Goal: Information Seeking & Learning: Learn about a topic

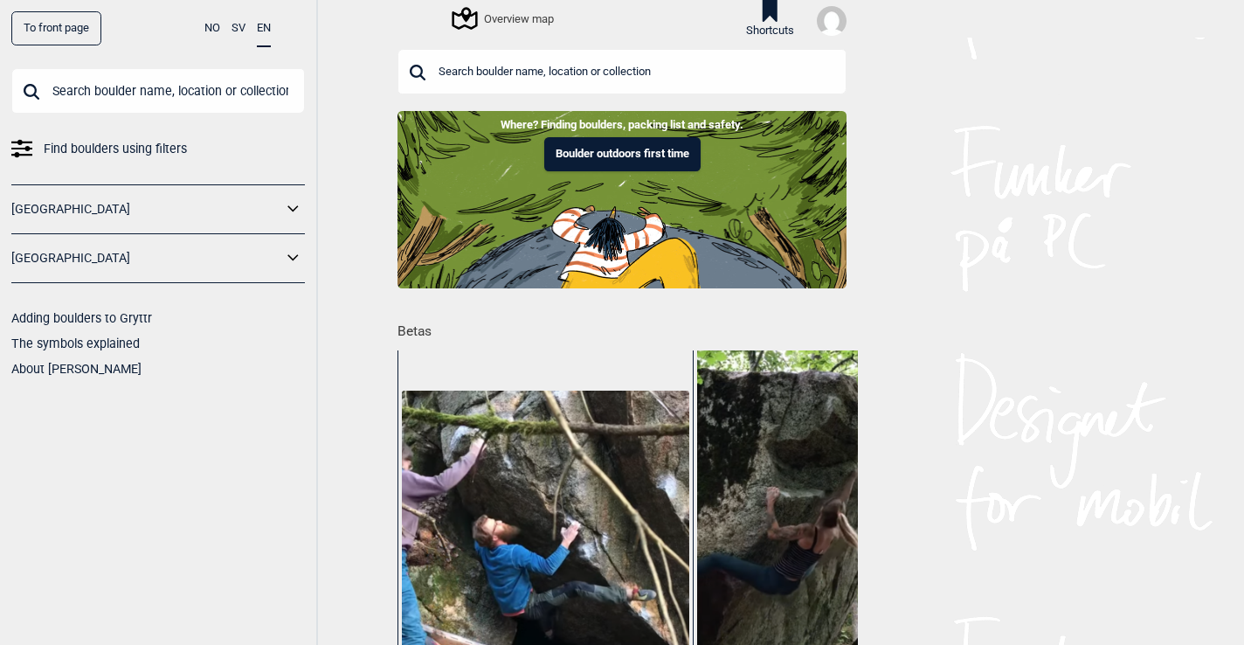
click at [460, 21] on icon at bounding box center [464, 19] width 25 height 23
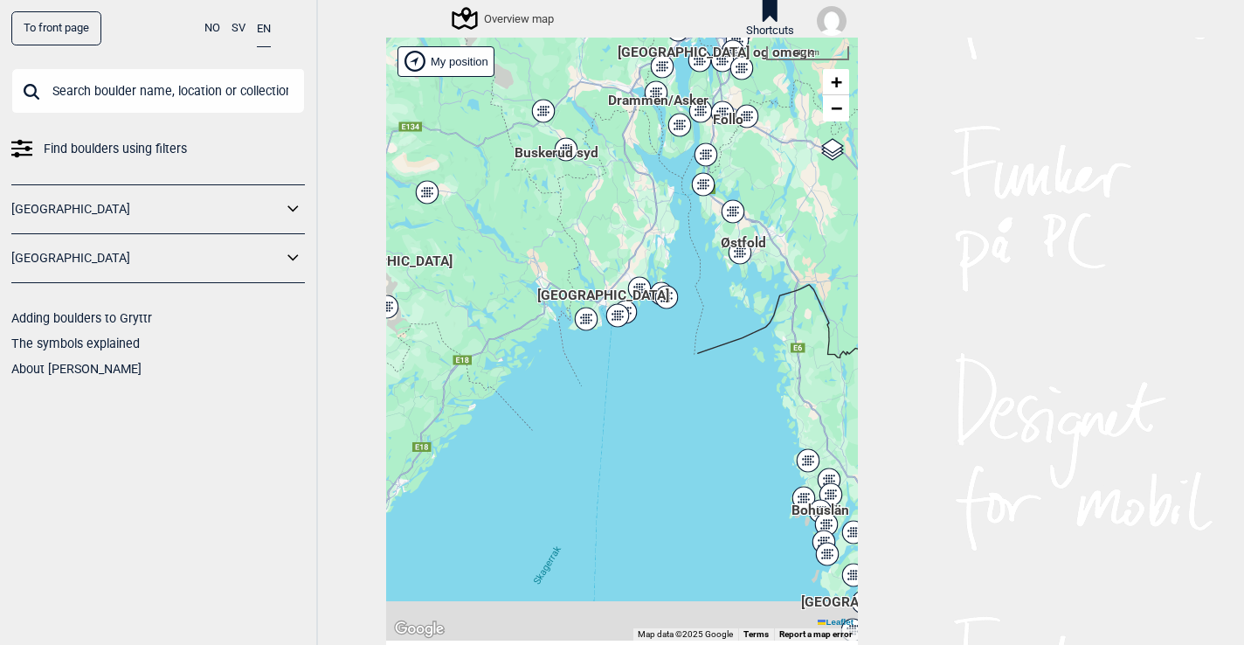
drag, startPoint x: 566, startPoint y: 303, endPoint x: 666, endPoint y: 220, distance: 129.7
click at [666, 220] on div "Hallingdal Stange [GEOGRAPHIC_DATA] syd [GEOGRAPHIC_DATA] og omegn [GEOGRAPHIC_…" at bounding box center [622, 339] width 472 height 603
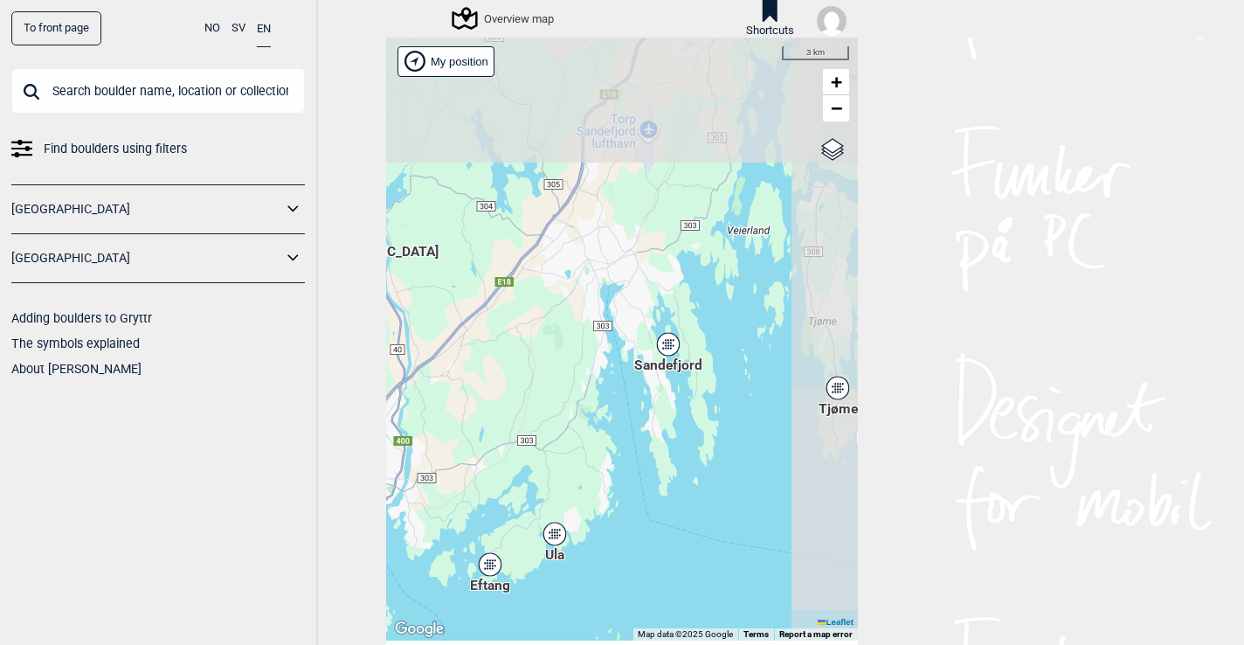
drag, startPoint x: 719, startPoint y: 202, endPoint x: 460, endPoint y: 408, distance: 330.8
click at [460, 408] on div "Hallingdal Stange [GEOGRAPHIC_DATA] syd [GEOGRAPHIC_DATA] og omegn [GEOGRAPHIC_…" at bounding box center [622, 339] width 472 height 603
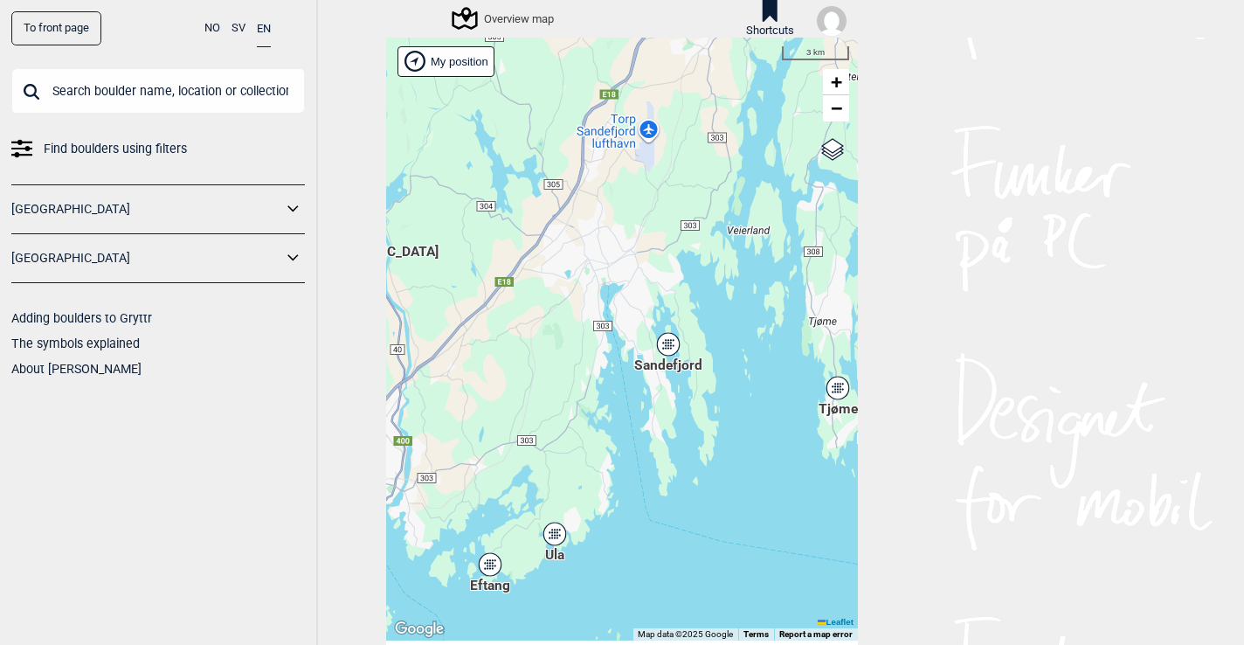
click at [663, 347] on div "Sandefjord" at bounding box center [668, 344] width 10 height 10
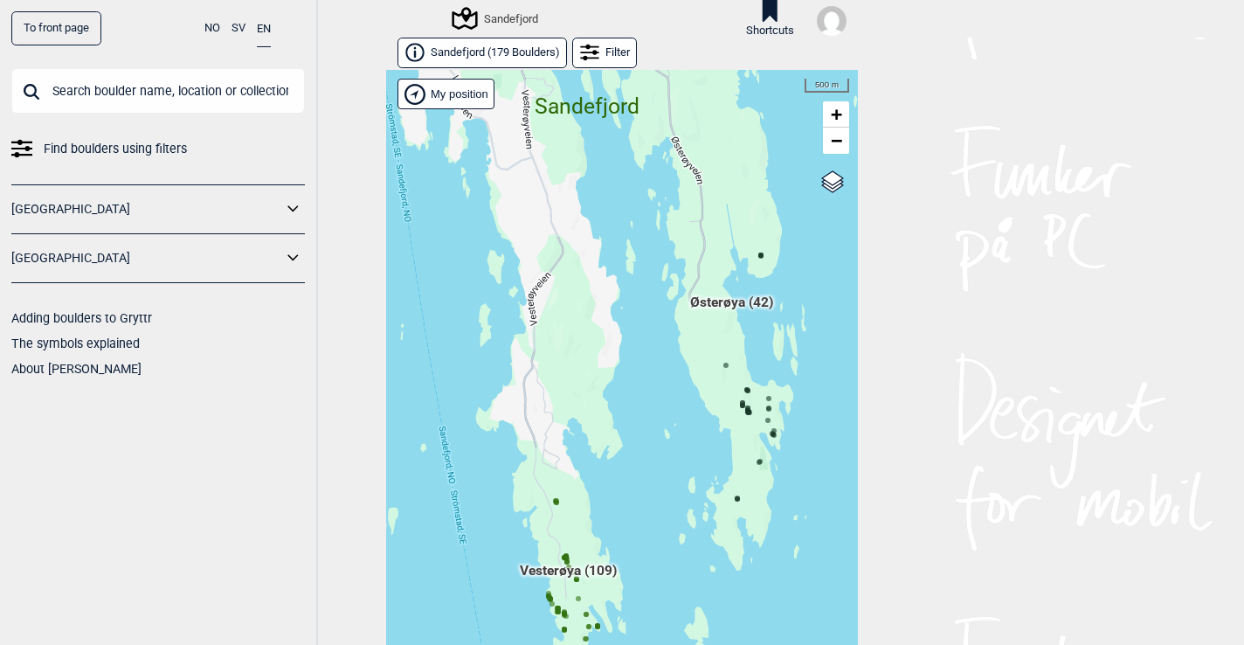
scroll to position [28, 0]
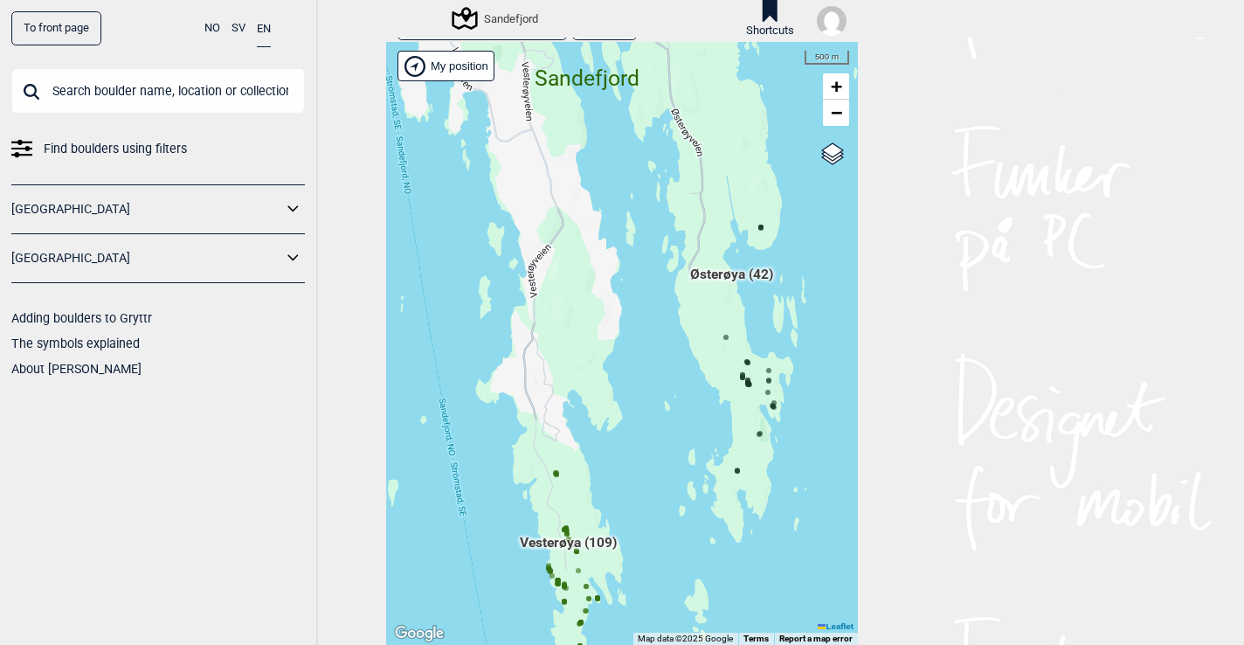
click at [549, 569] on div "Hallingdal Stange [GEOGRAPHIC_DATA] syd [GEOGRAPHIC_DATA] og omegn [GEOGRAPHIC_…" at bounding box center [622, 343] width 472 height 603
click at [554, 547] on span "Vesterøya (109)" at bounding box center [568, 549] width 97 height 33
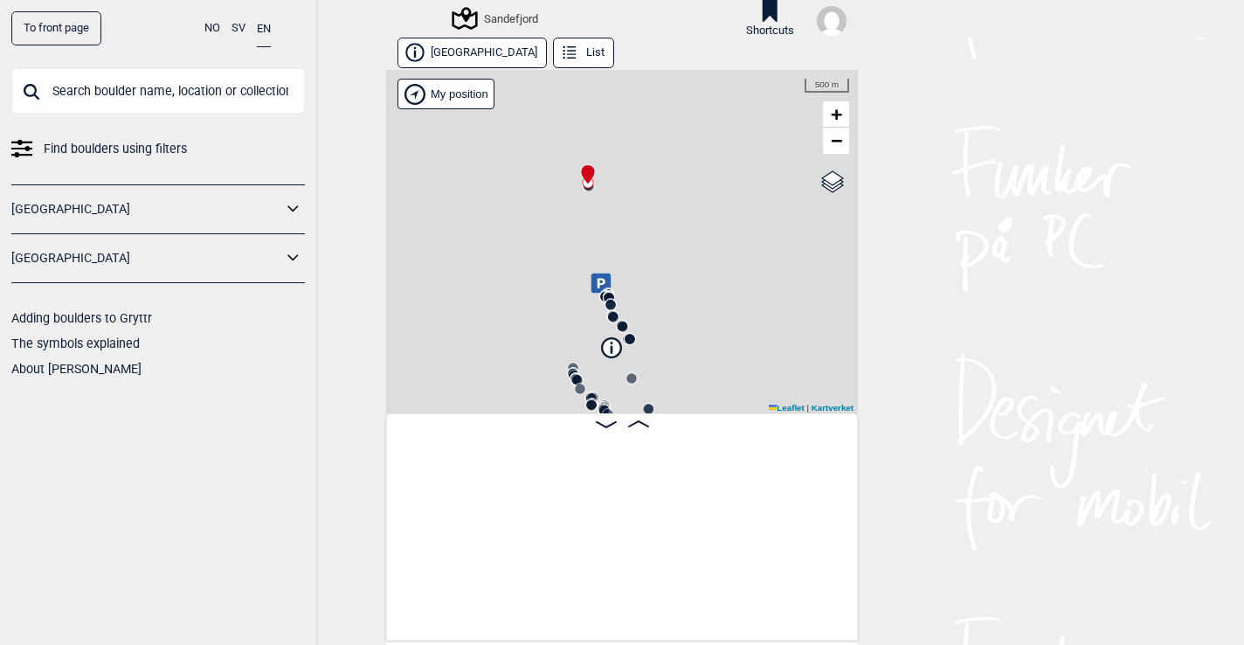
scroll to position [0, 137]
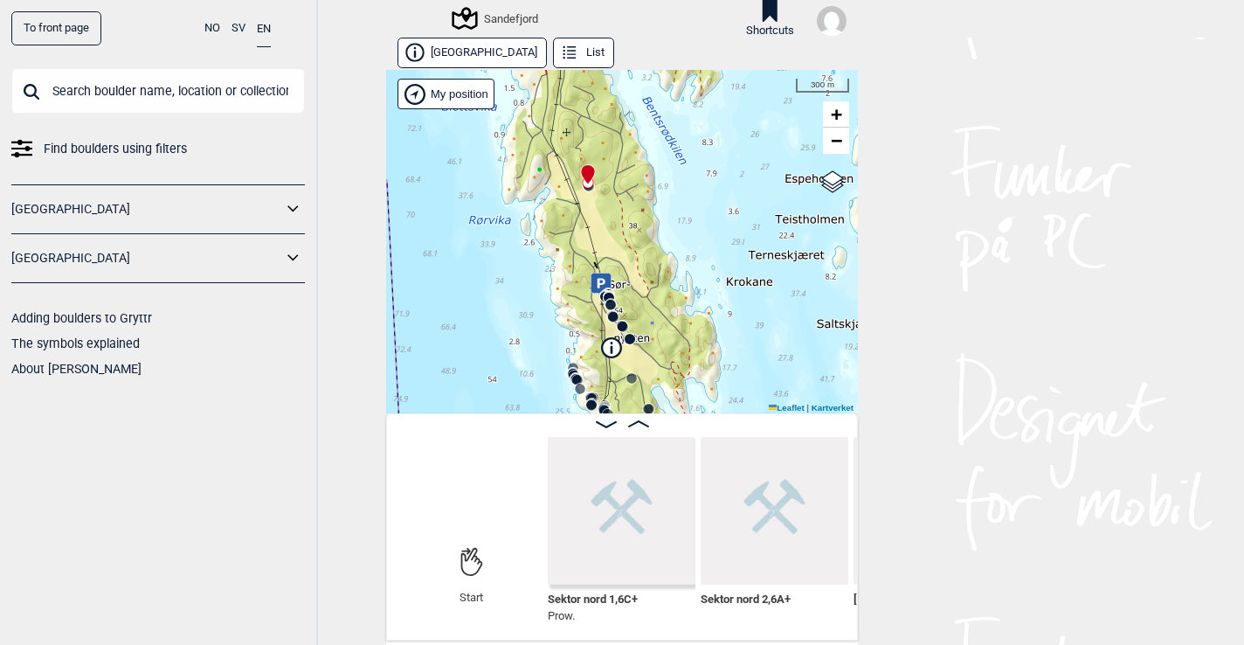
click at [605, 301] on circle at bounding box center [610, 305] width 10 height 10
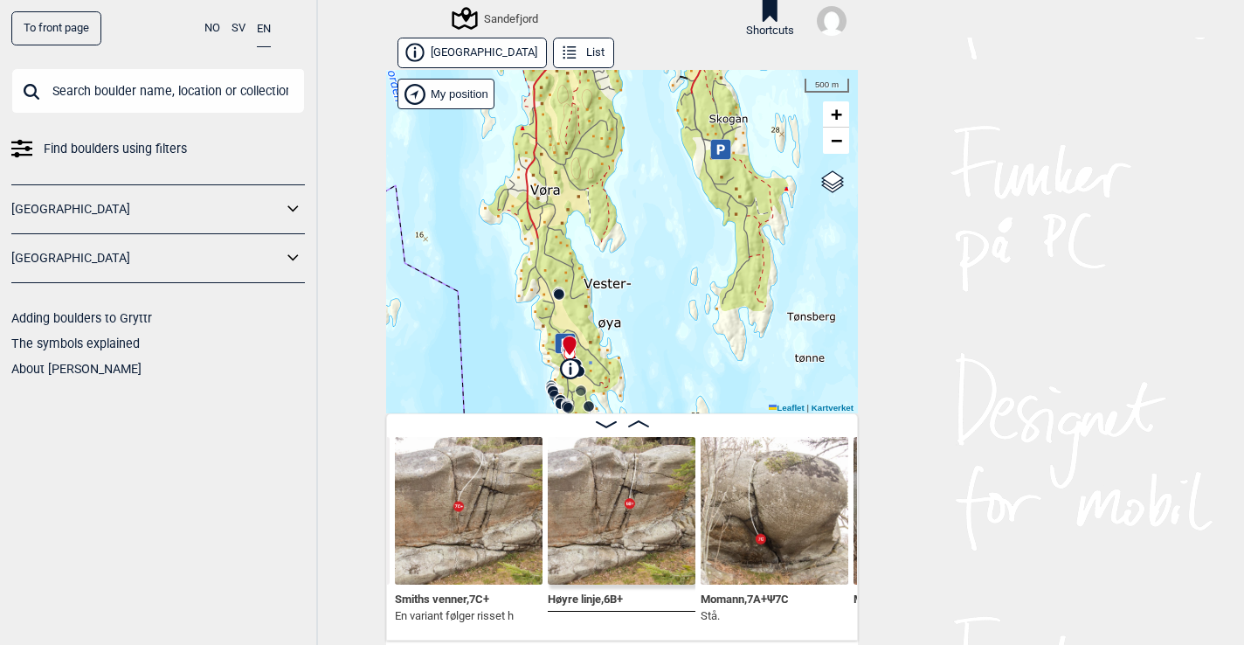
scroll to position [194, 0]
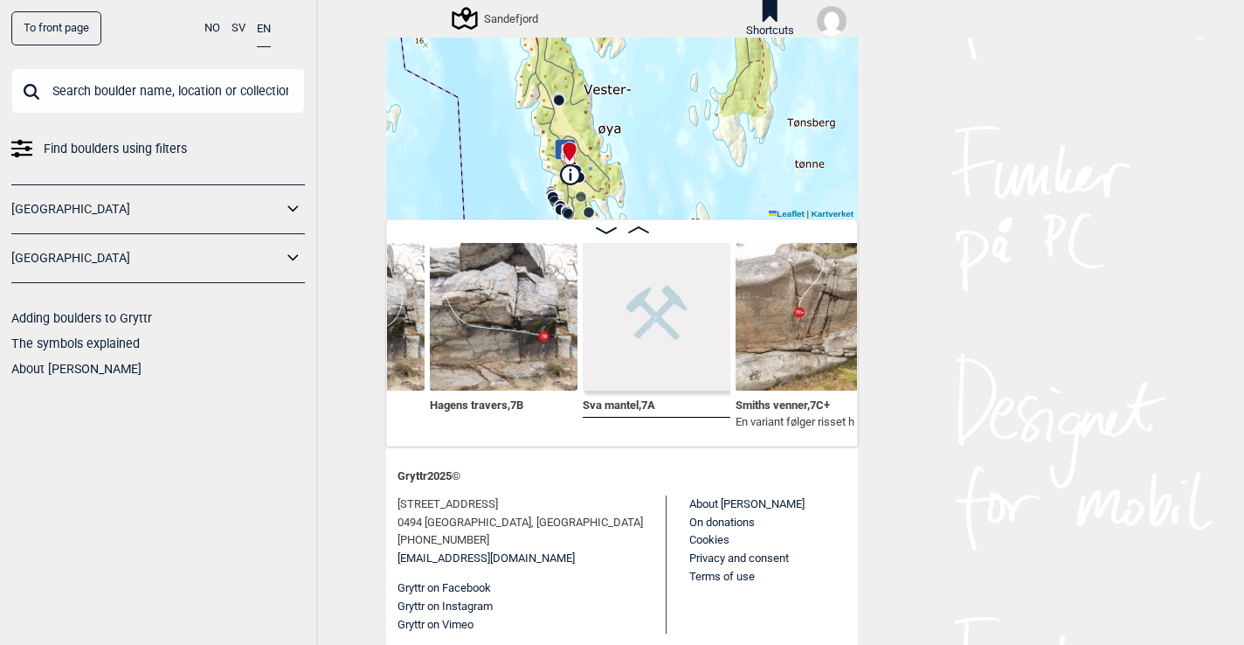
scroll to position [0, 3786]
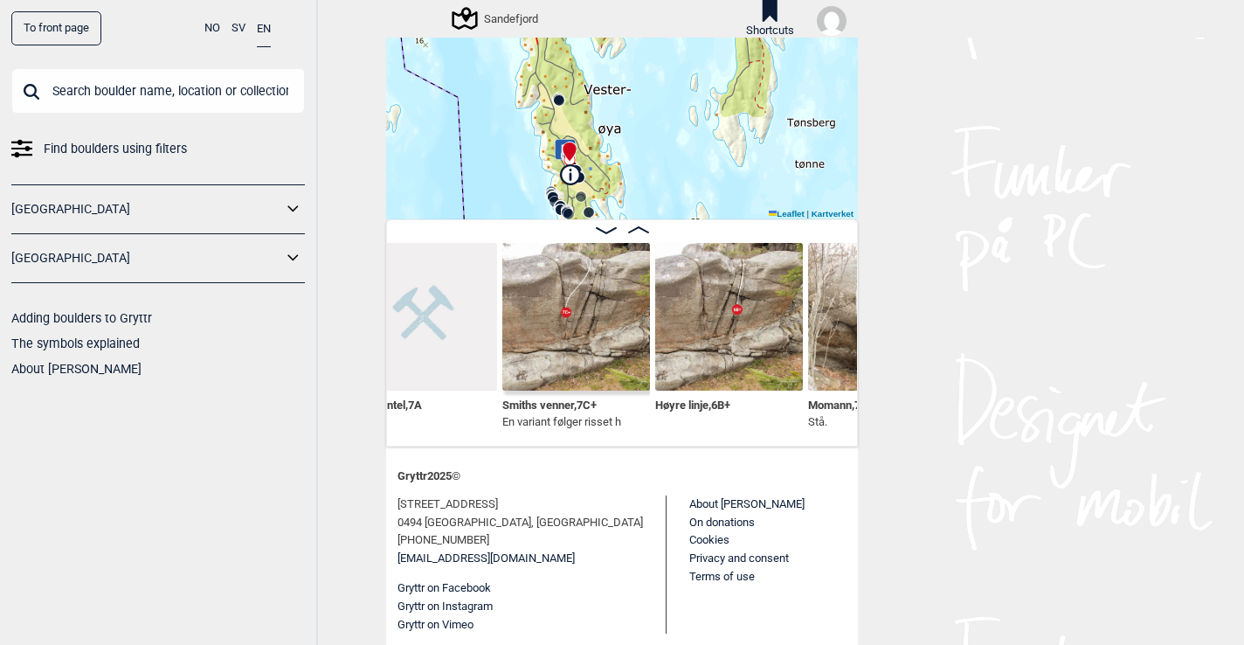
scroll to position [0, 3958]
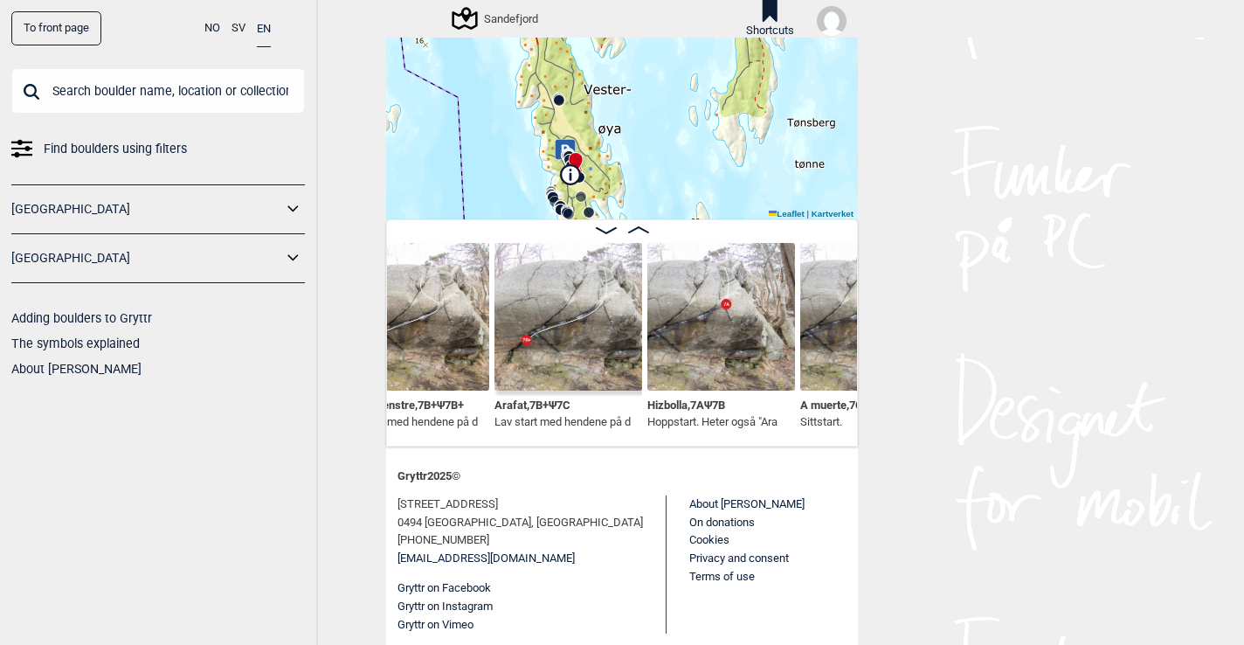
scroll to position [0, 5235]
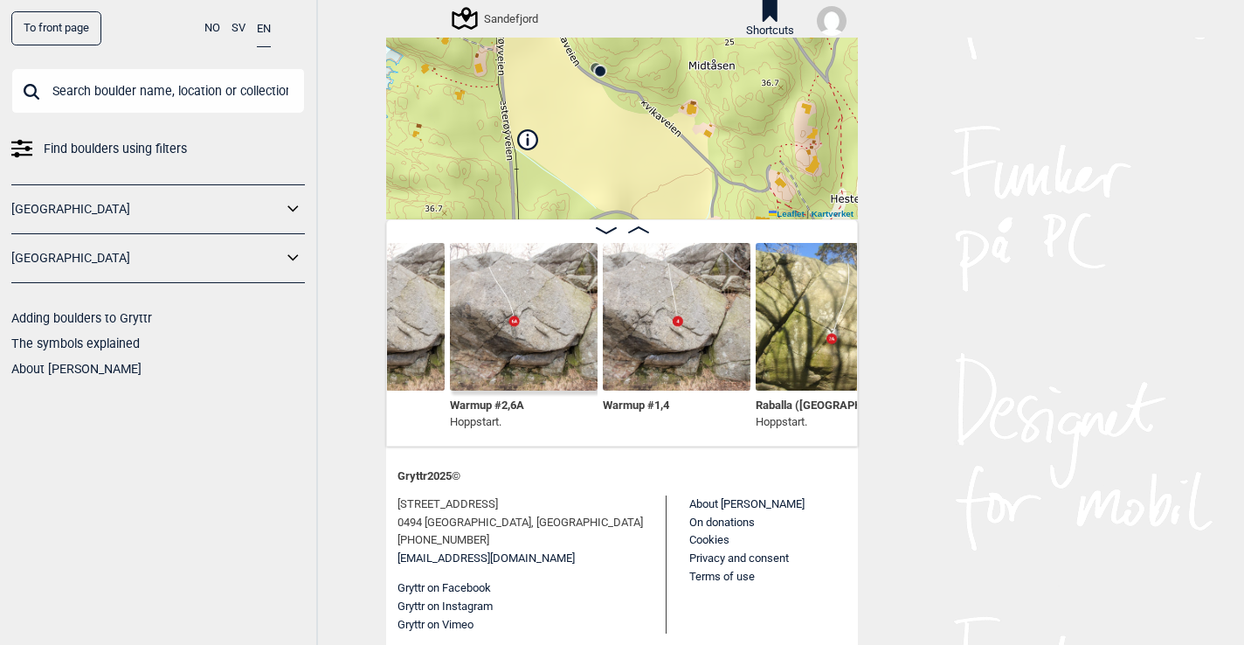
scroll to position [70, 0]
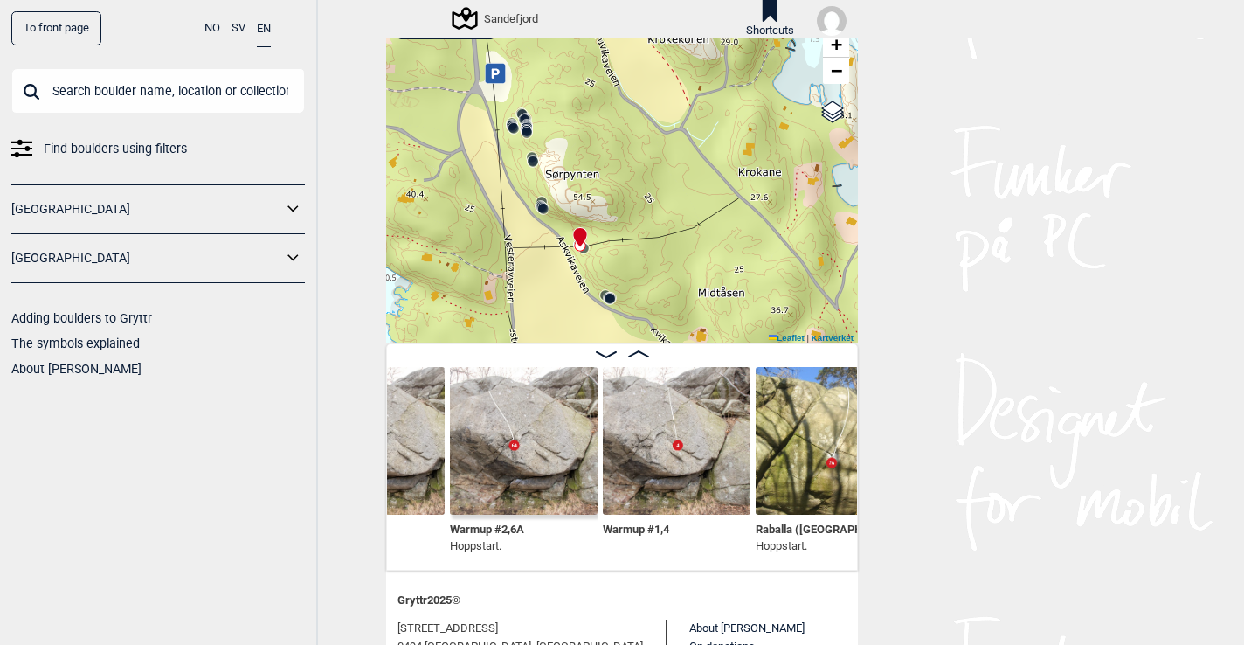
drag, startPoint x: 544, startPoint y: 92, endPoint x: 560, endPoint y: 243, distance: 152.0
click at [560, 243] on div "Sandefjord" at bounding box center [622, 171] width 472 height 343
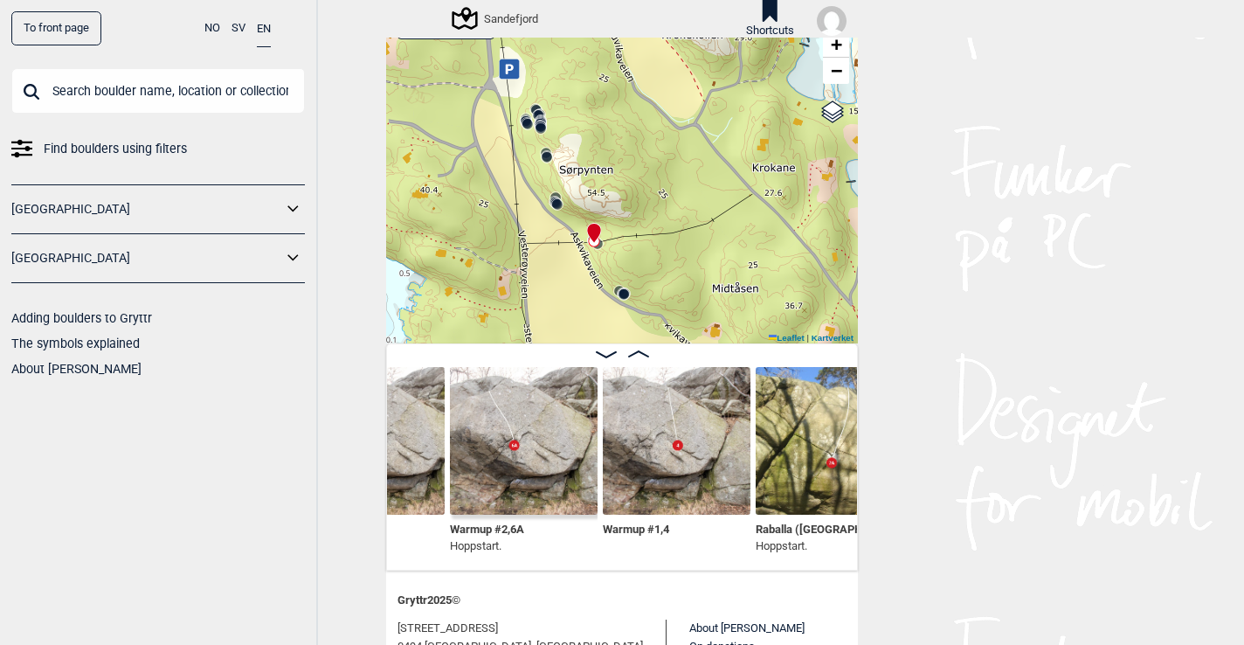
drag, startPoint x: 521, startPoint y: 266, endPoint x: 510, endPoint y: 107, distance: 158.5
click at [510, 107] on div "Sandefjord" at bounding box center [622, 171] width 472 height 343
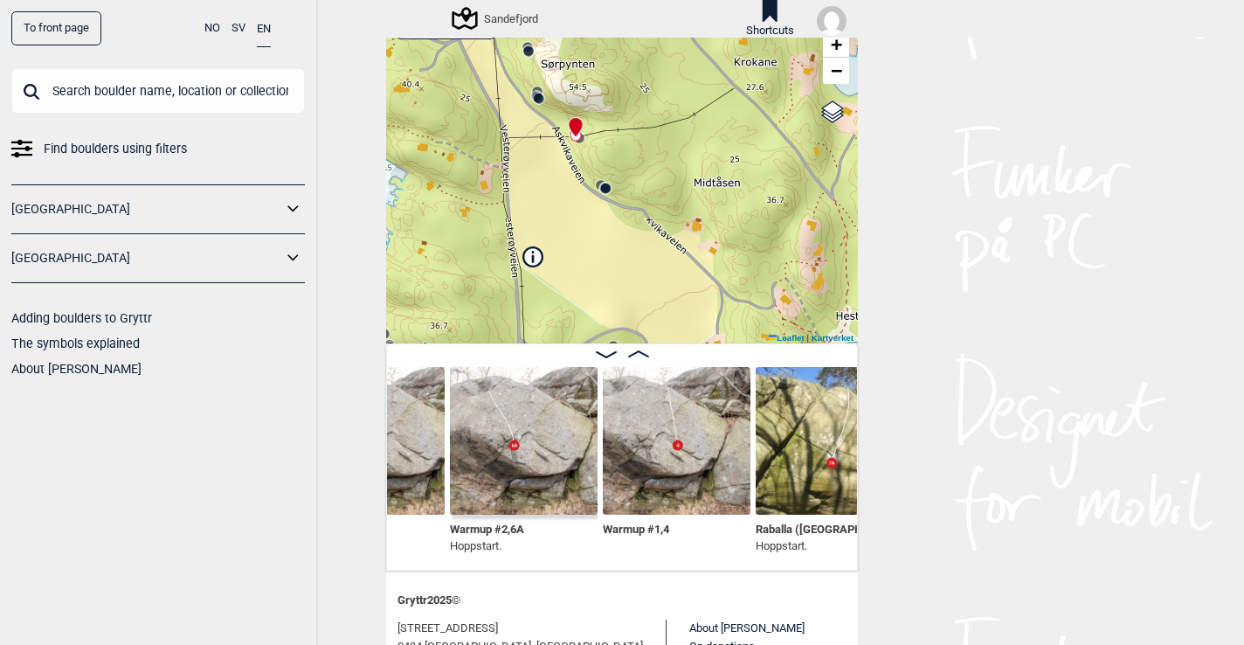
click at [599, 187] on circle at bounding box center [604, 188] width 11 height 11
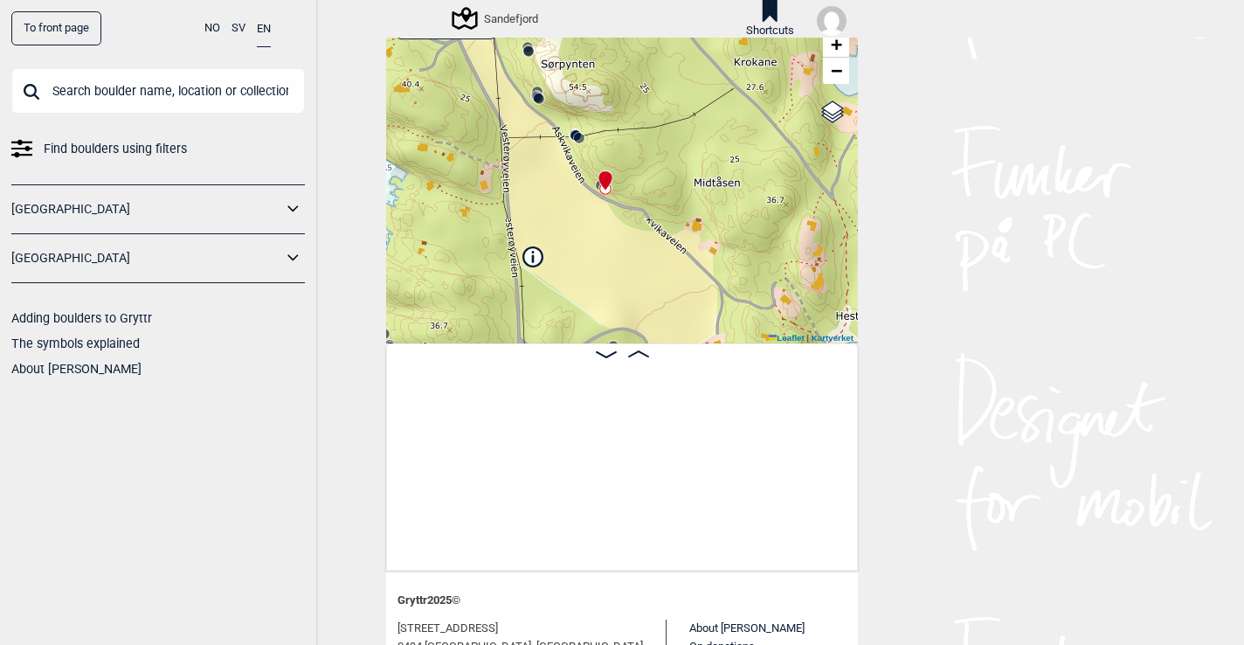
scroll to position [0, 6628]
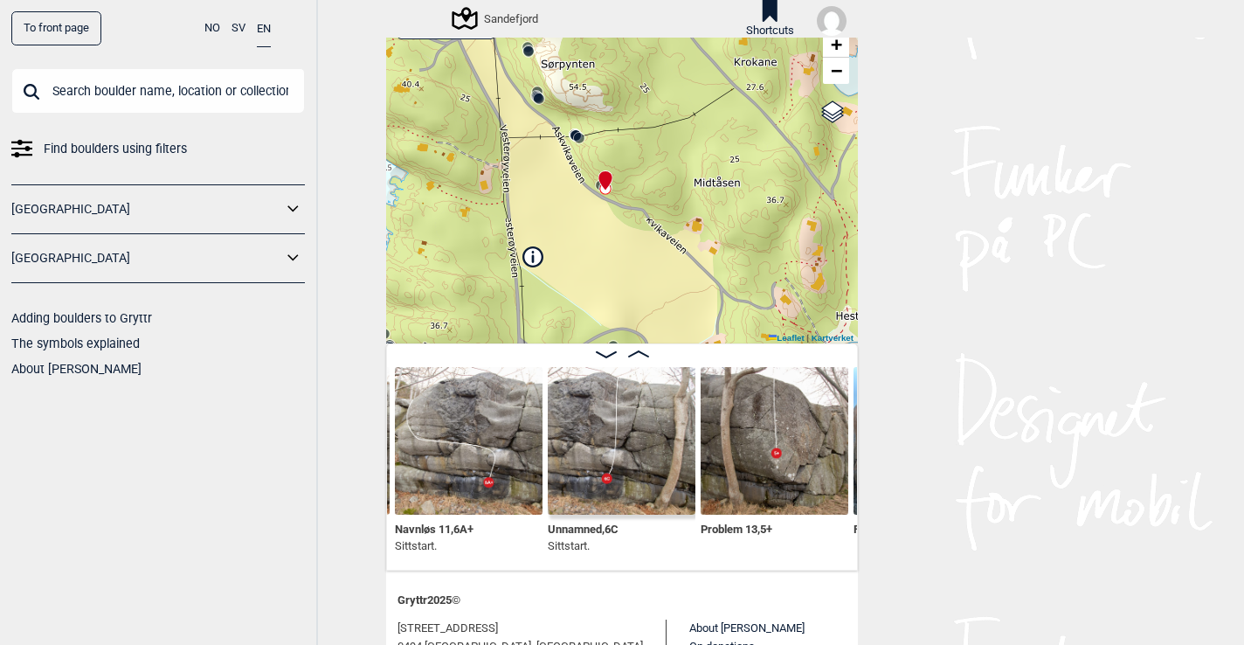
click at [502, 429] on img at bounding box center [469, 441] width 148 height 148
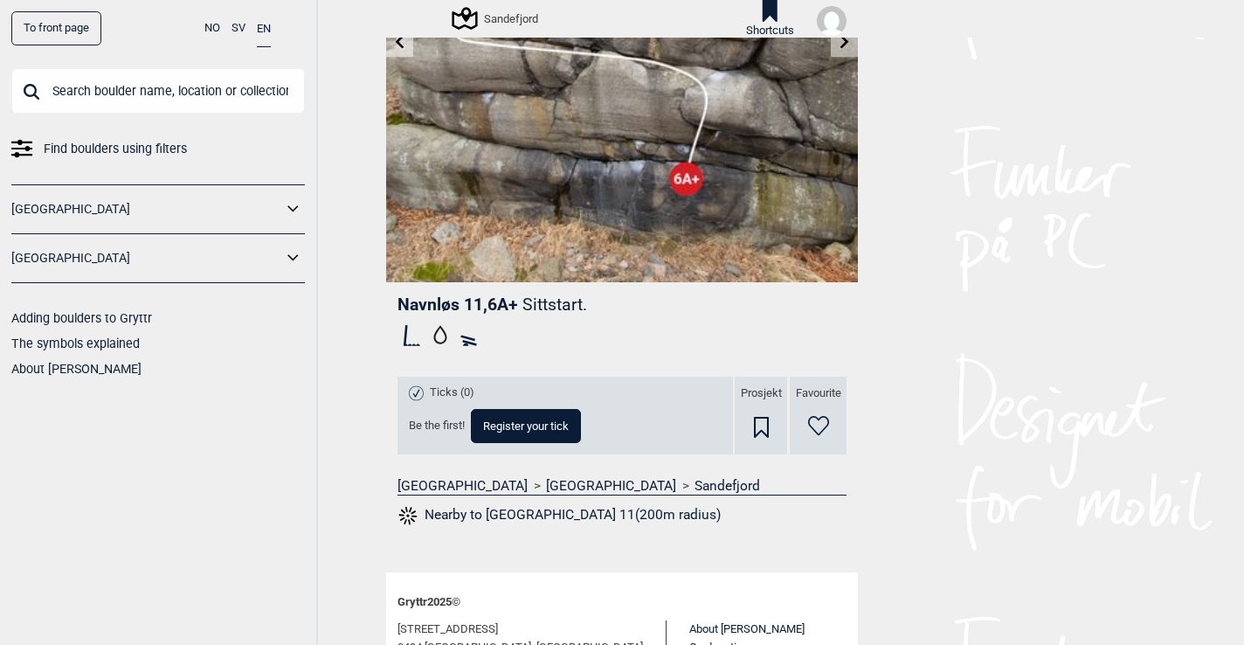
scroll to position [279, 0]
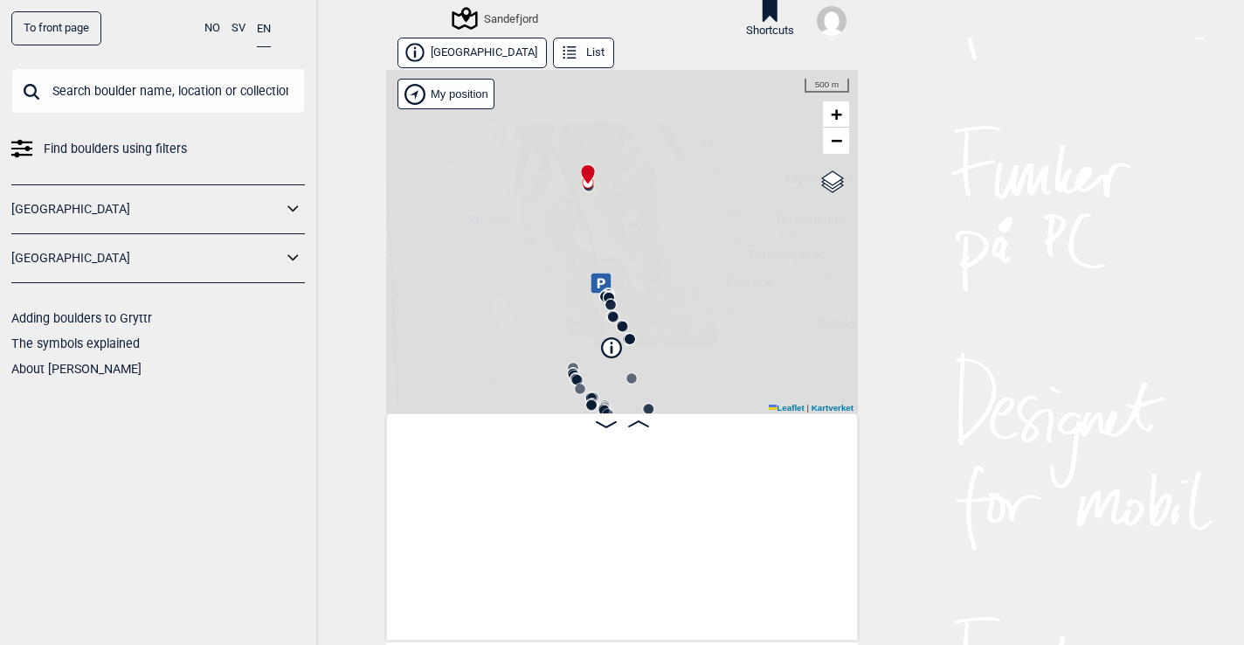
scroll to position [0, 135]
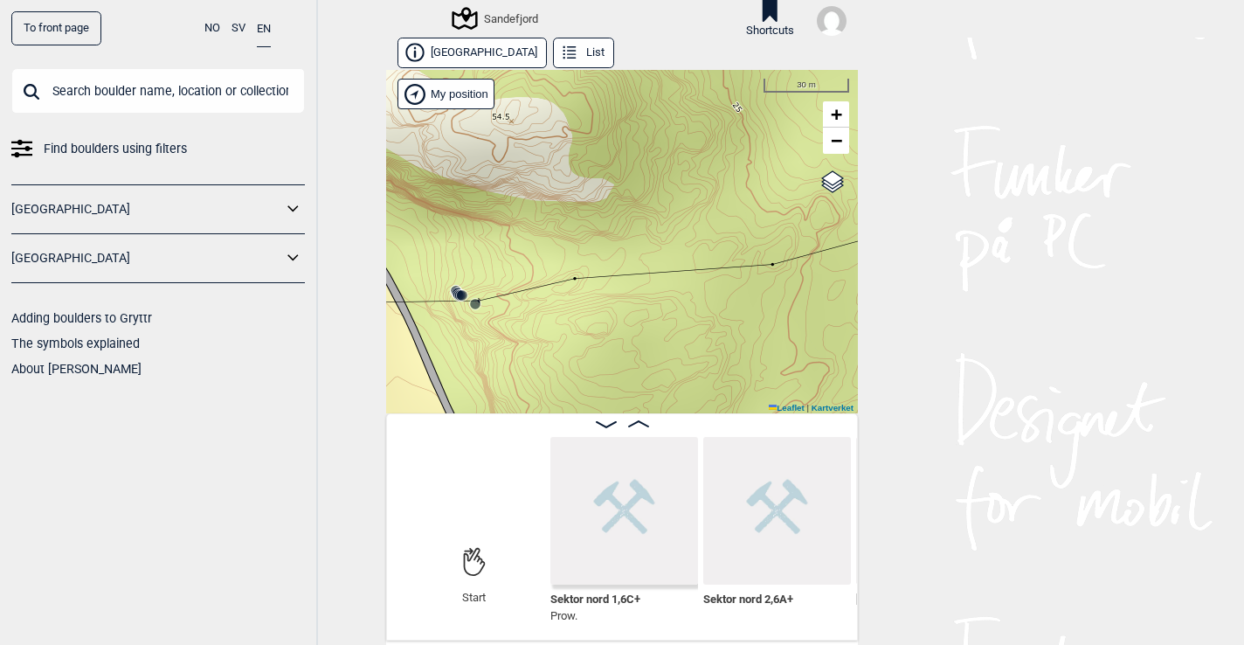
click at [478, 520] on icon at bounding box center [474, 561] width 23 height 91
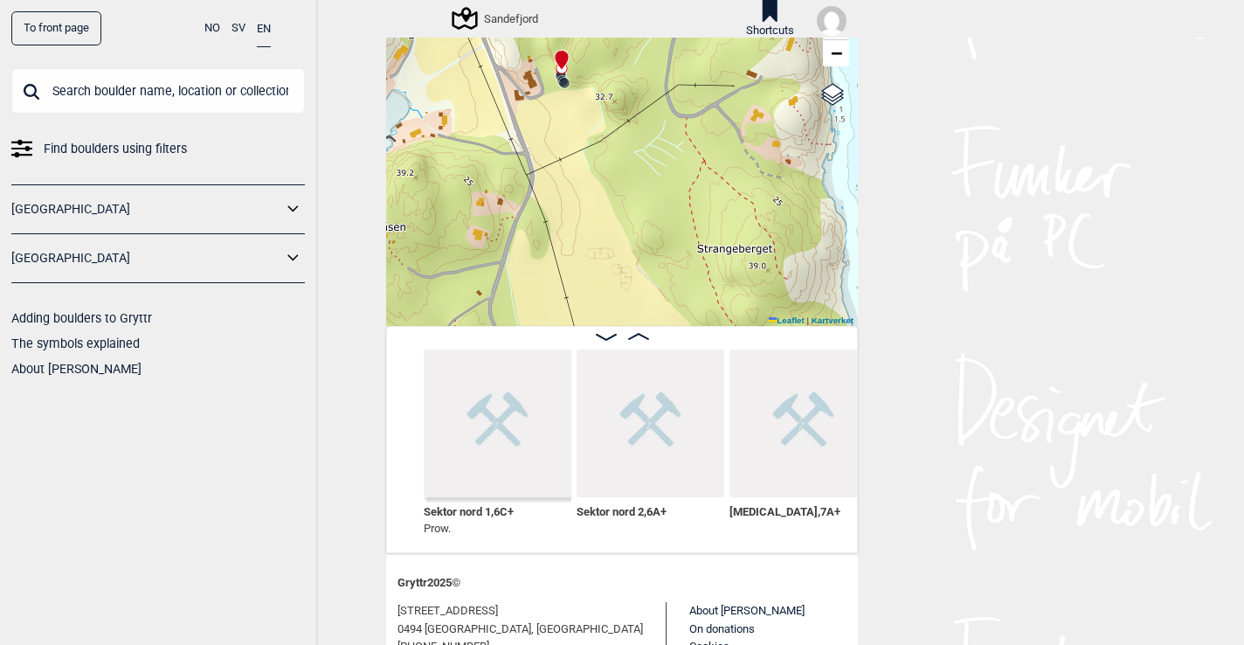
scroll to position [127, 0]
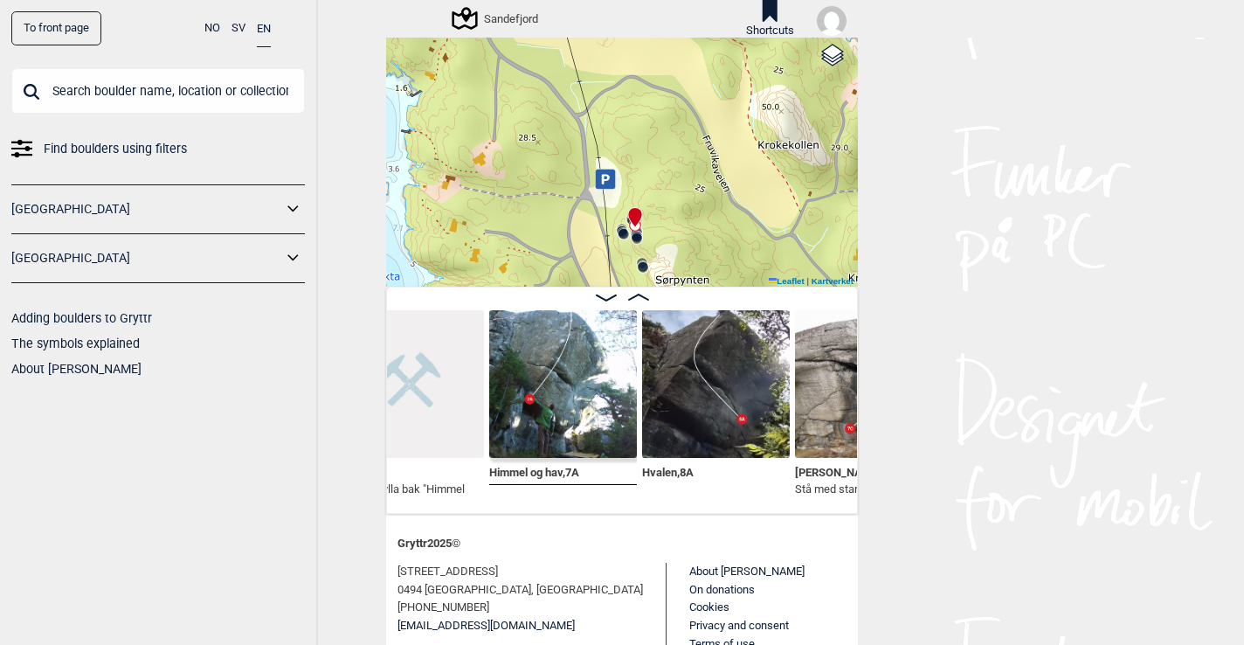
scroll to position [0, 2199]
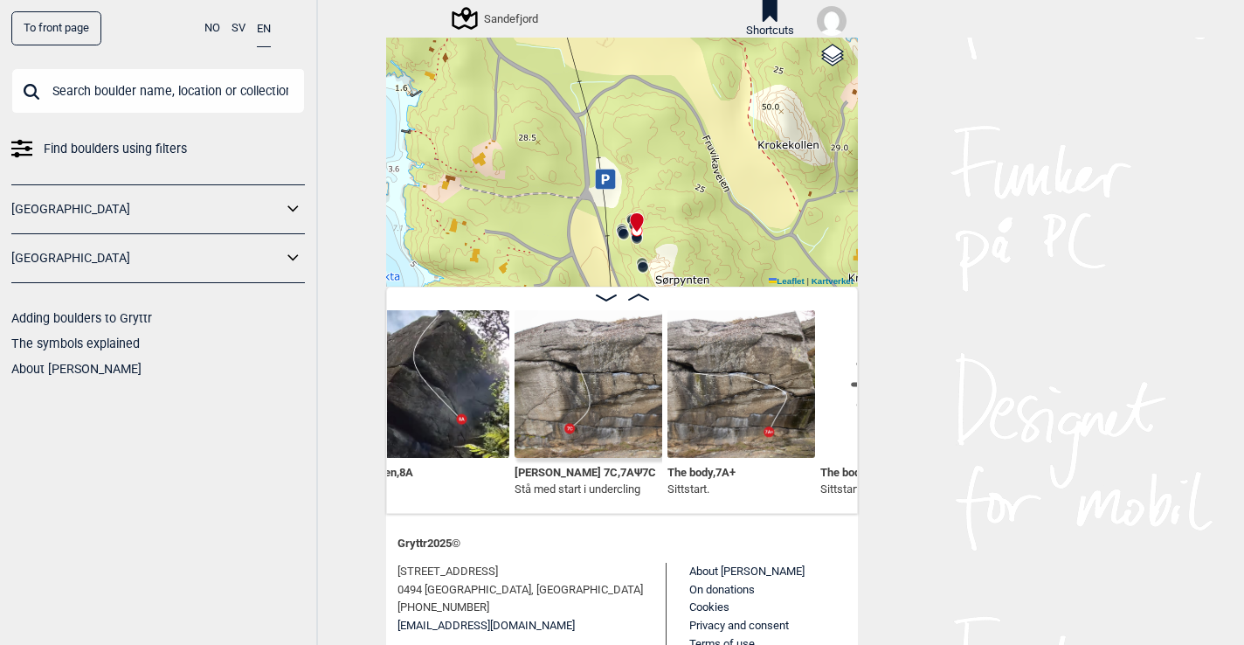
scroll to position [0, 2480]
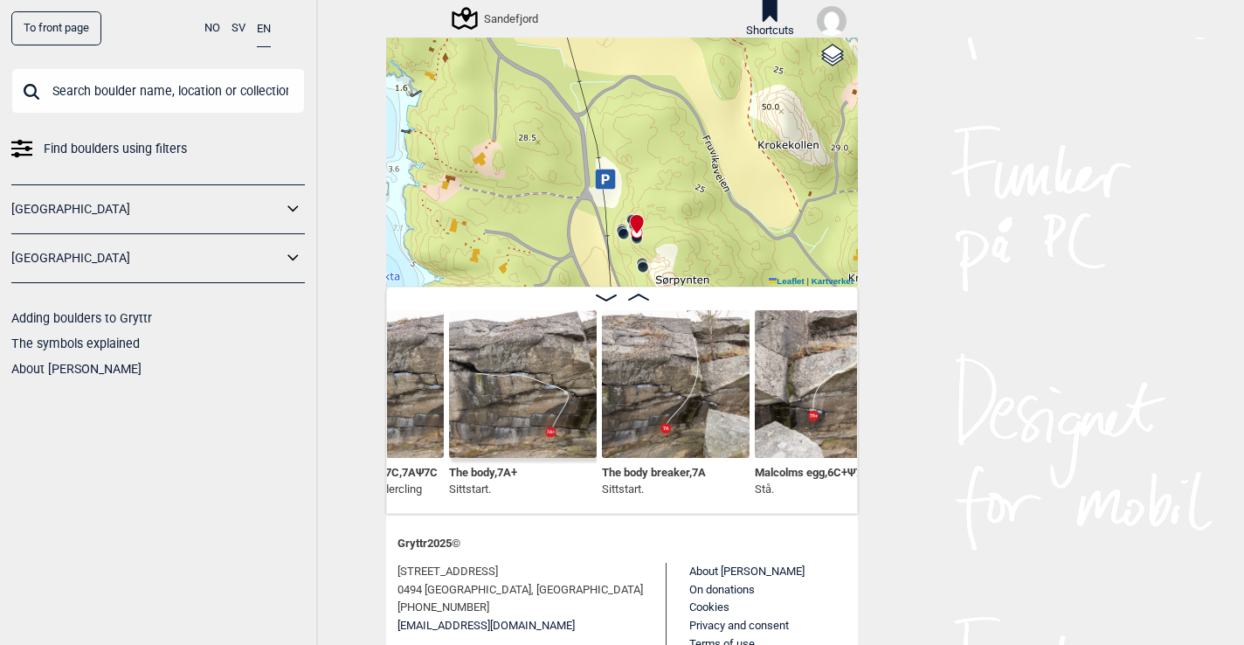
scroll to position [0, 2698]
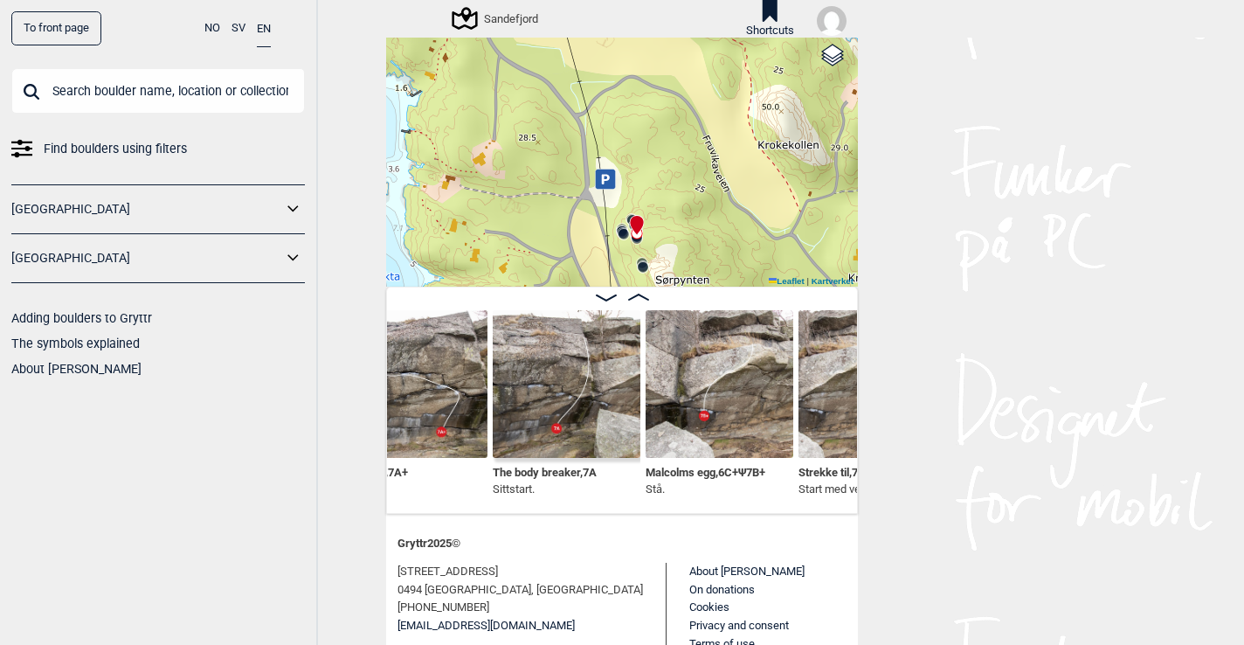
scroll to position [0, 2854]
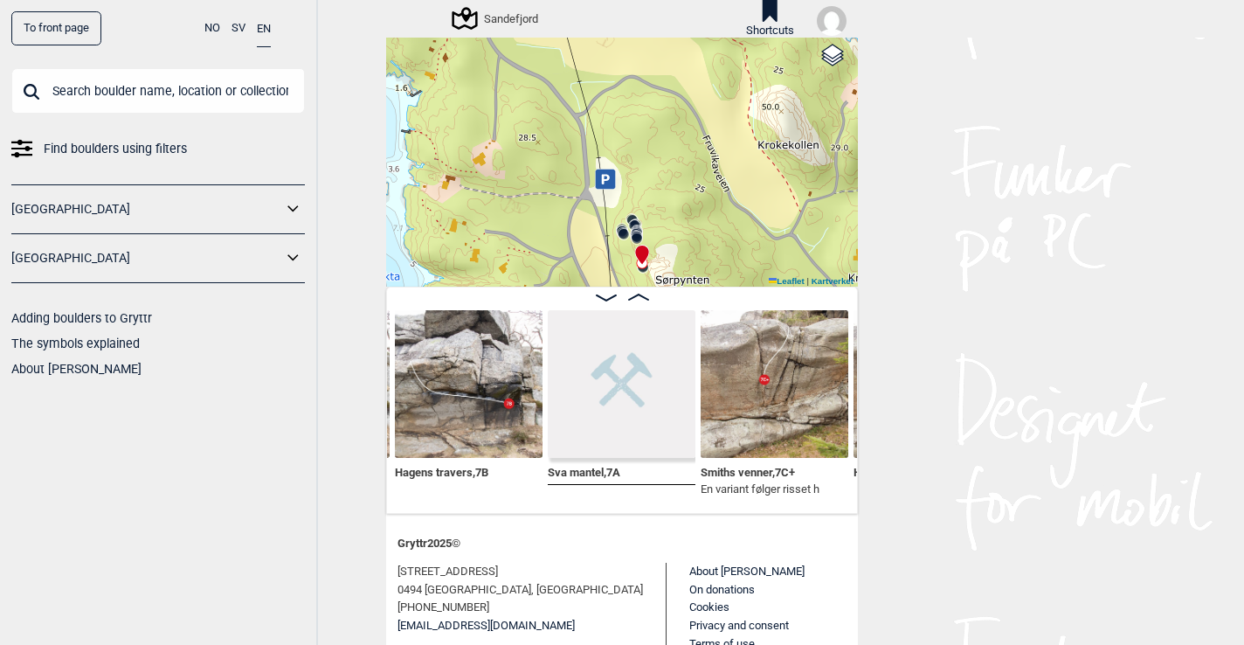
scroll to position [0, 3885]
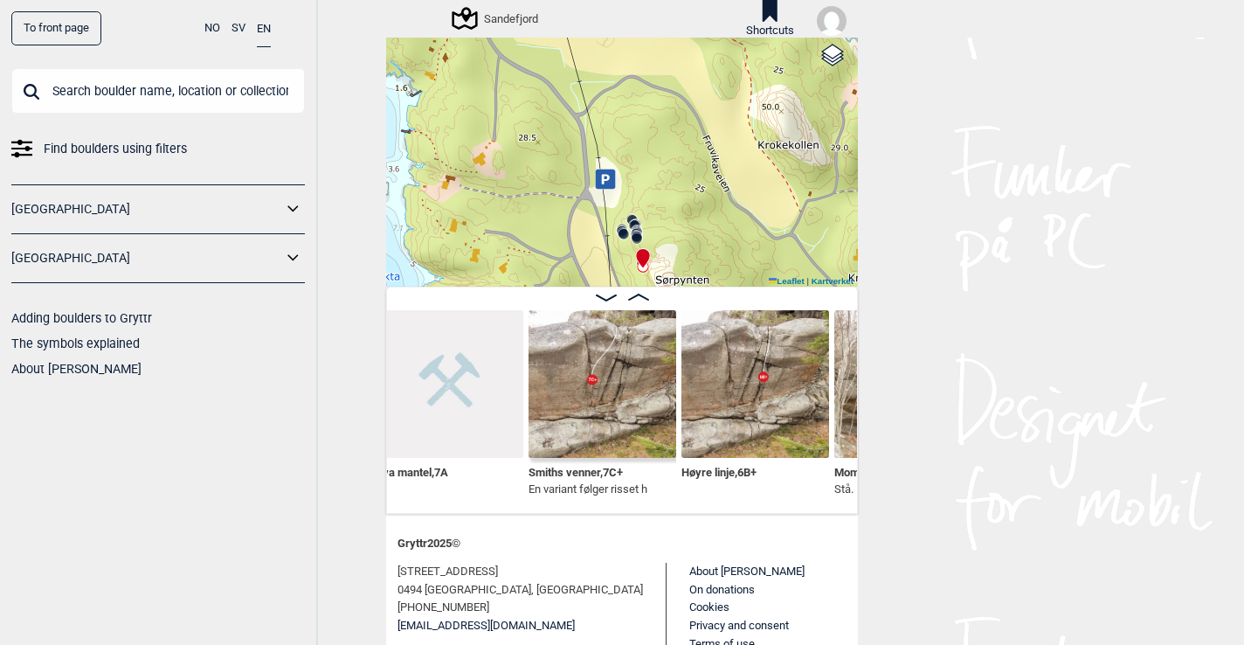
scroll to position [0, 4072]
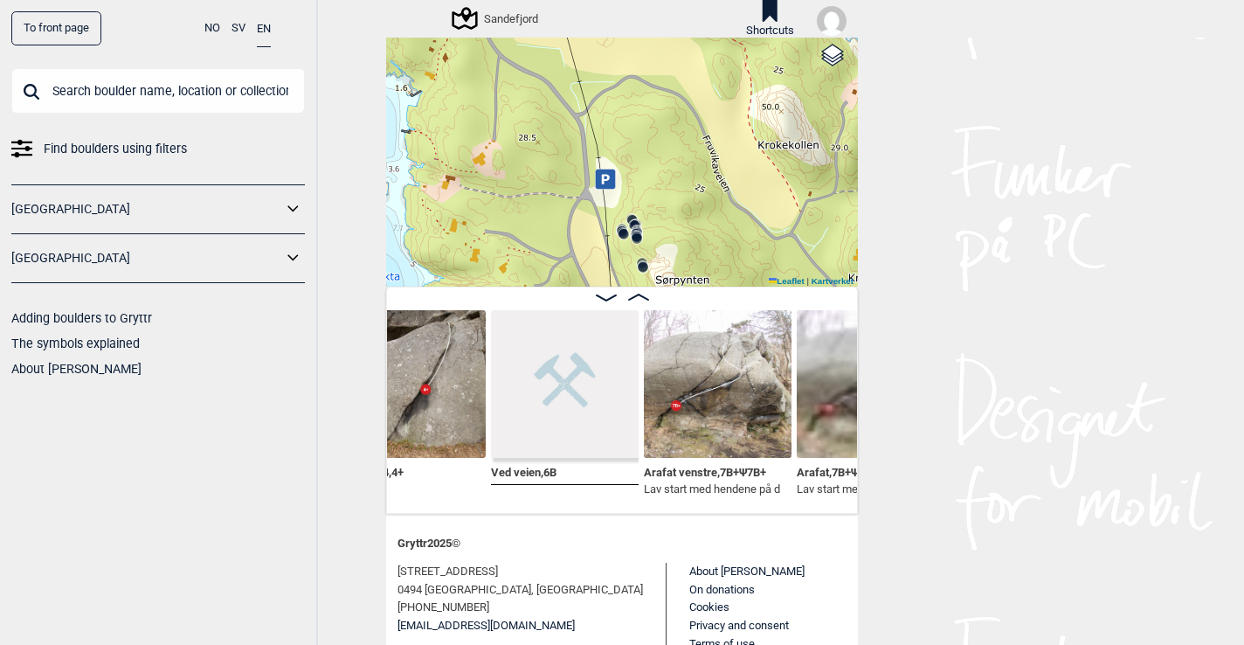
scroll to position [0, 5185]
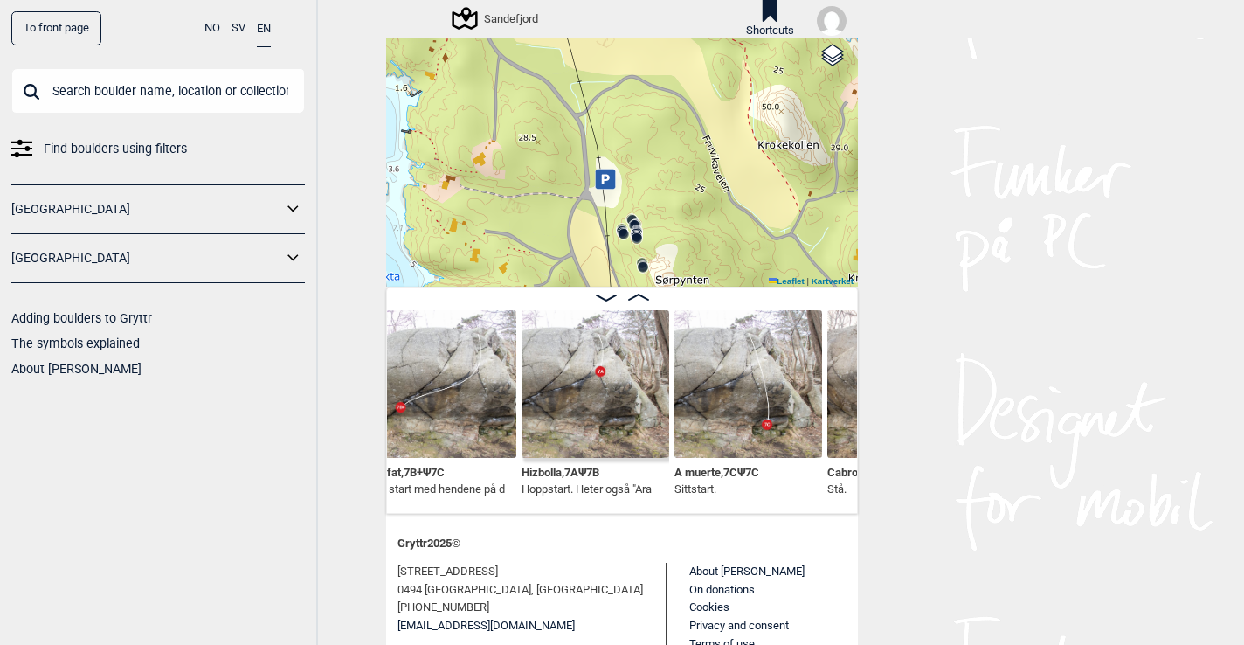
scroll to position [0, 5425]
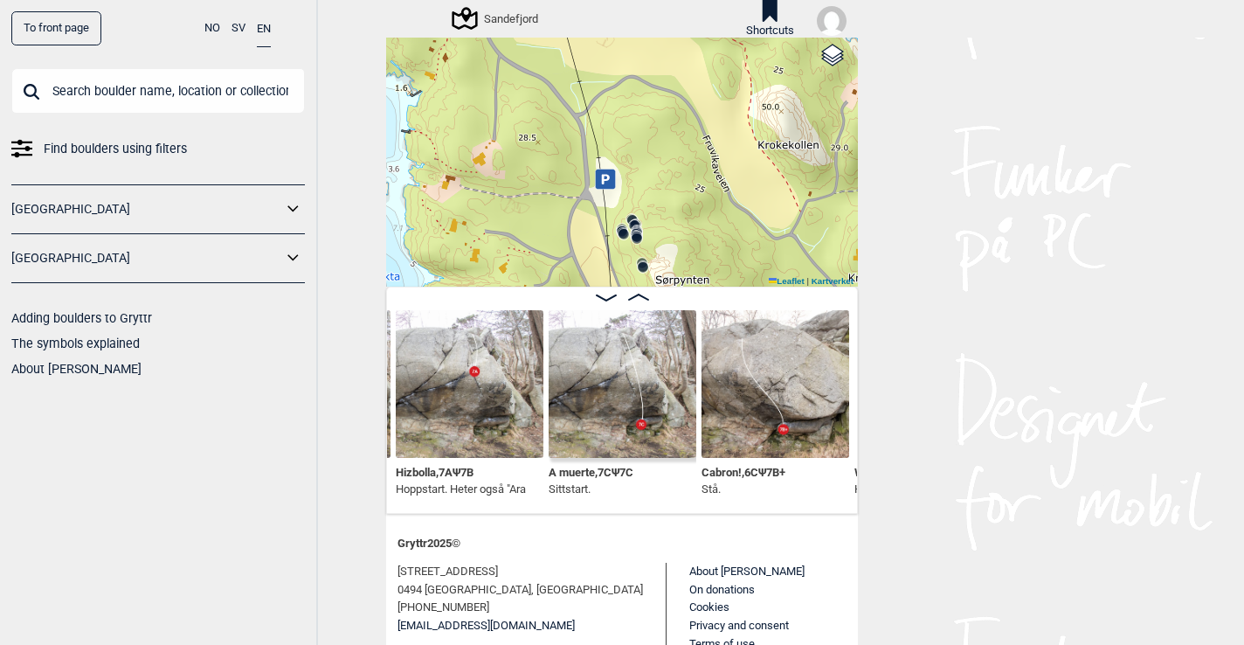
scroll to position [0, 5504]
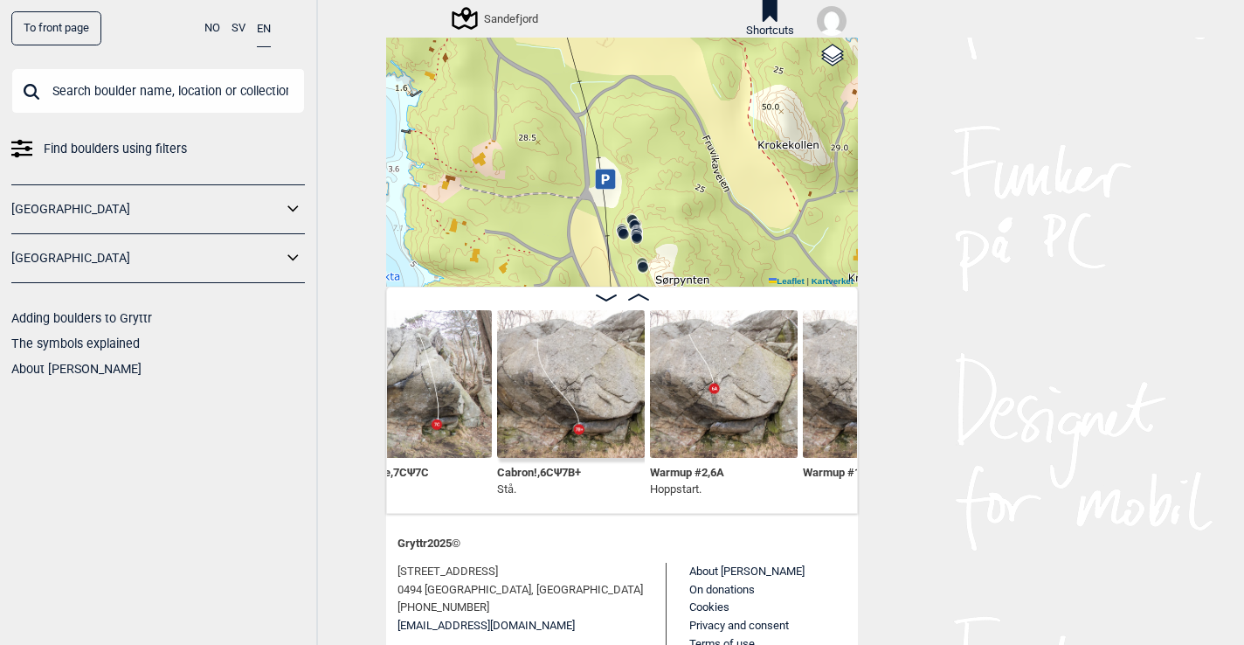
scroll to position [0, 5724]
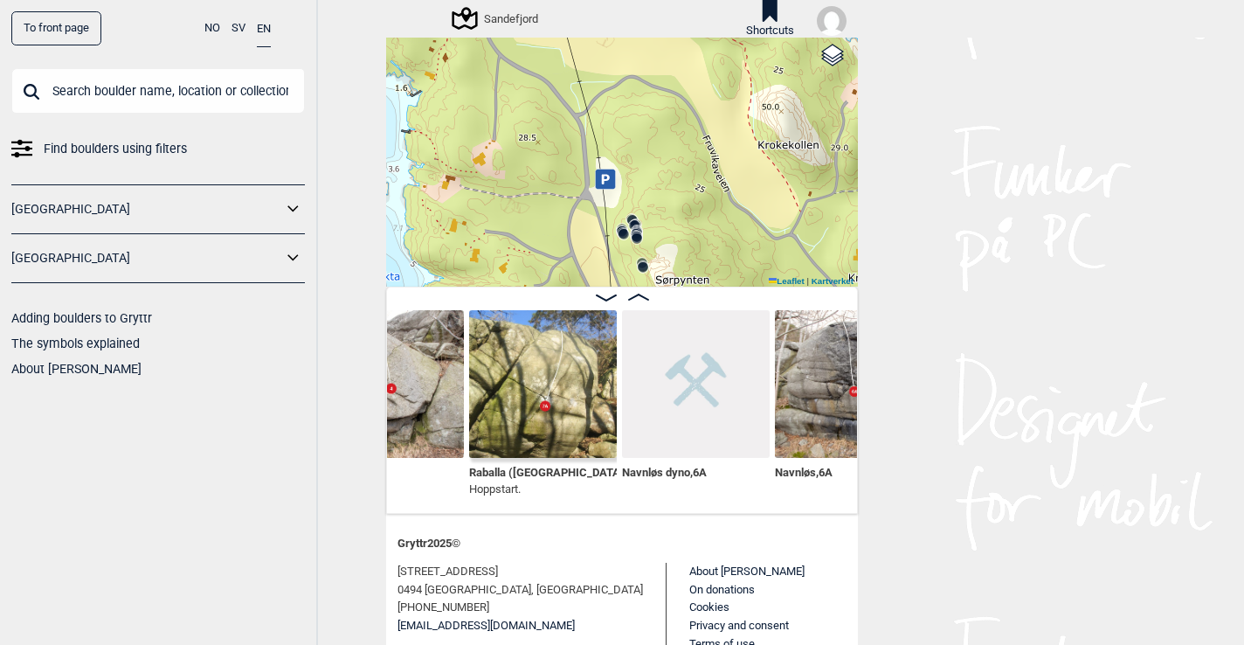
scroll to position [0, 6242]
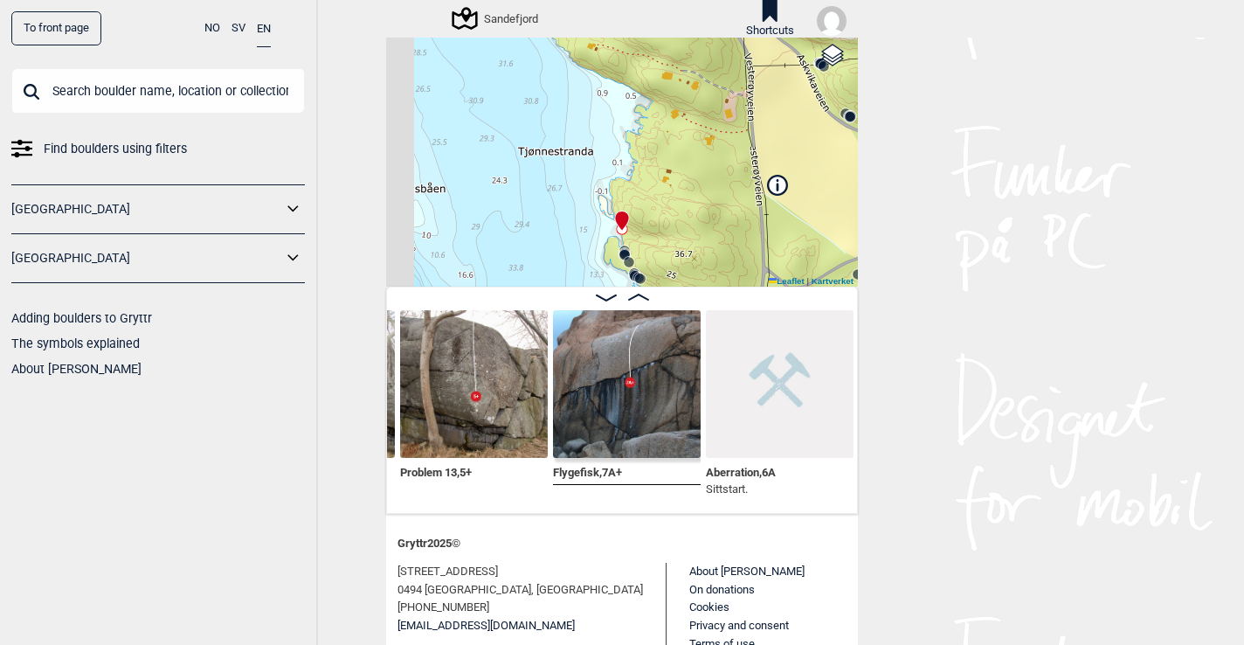
scroll to position [0, 7075]
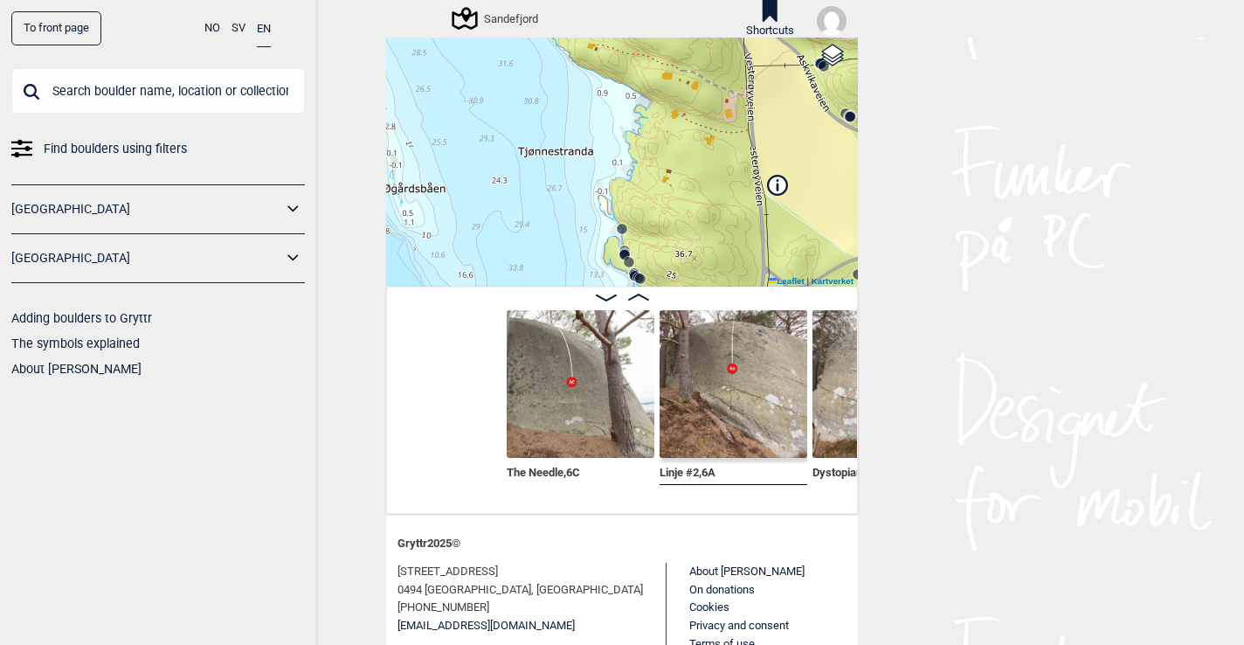
scroll to position [0, 9394]
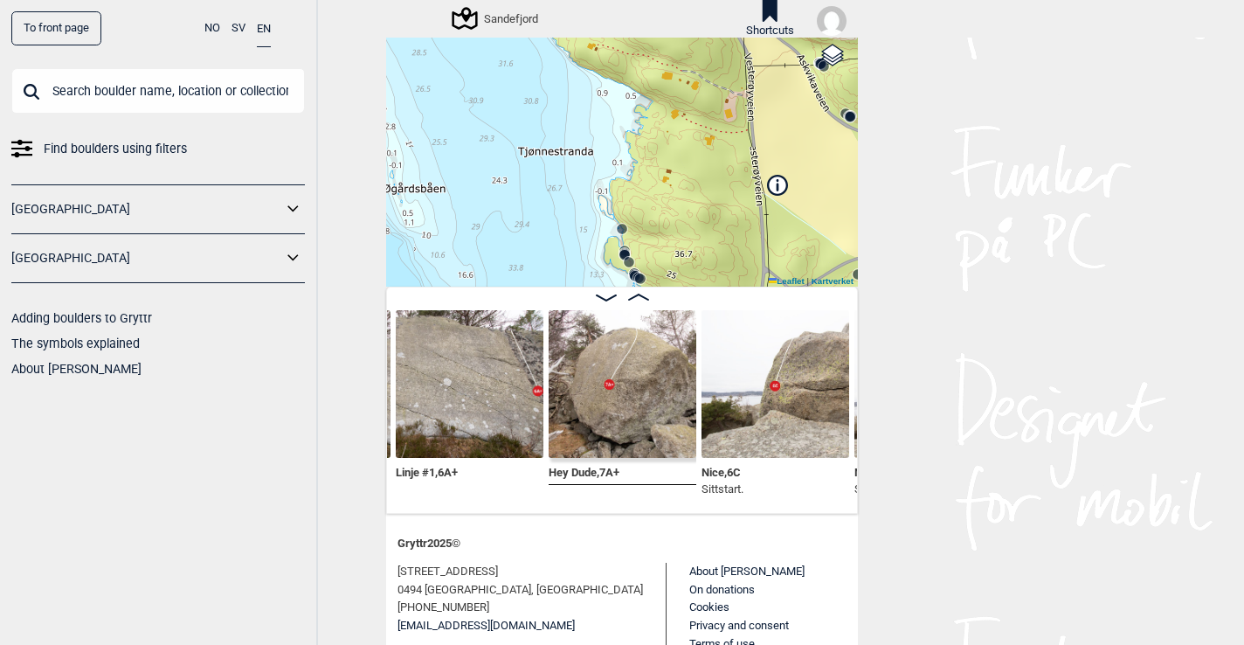
scroll to position [70, 0]
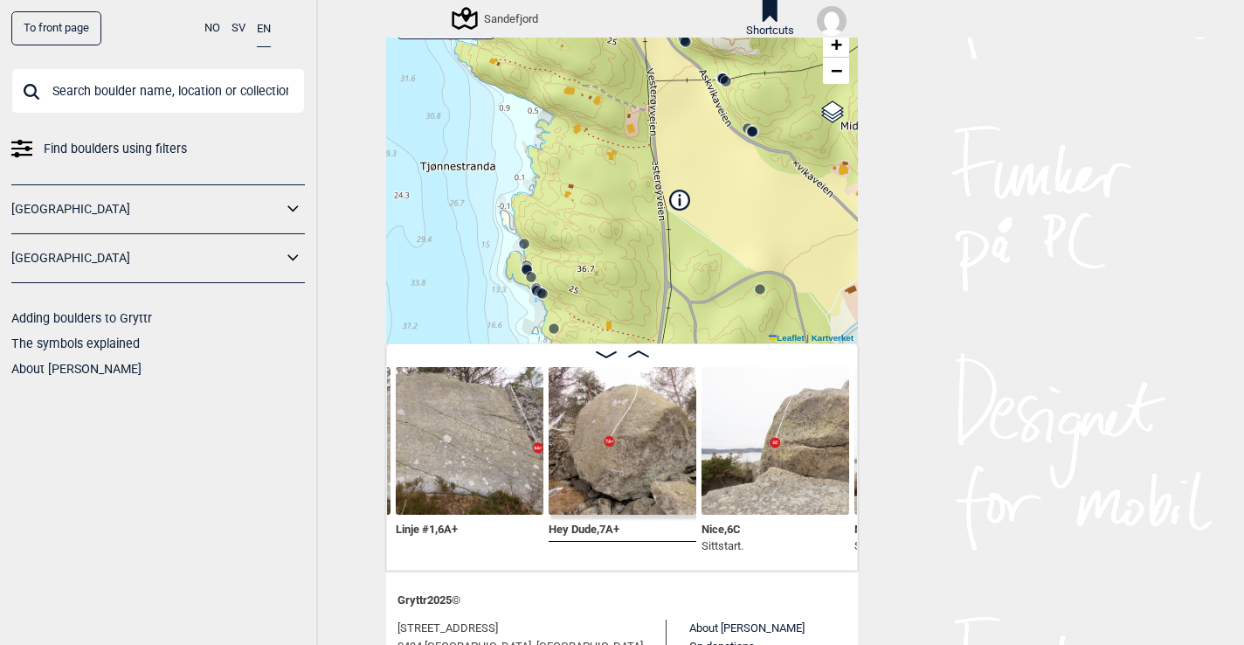
drag, startPoint x: 681, startPoint y: 233, endPoint x: 567, endPoint y: 180, distance: 126.3
click at [567, 180] on div "Sandefjord" at bounding box center [622, 171] width 472 height 343
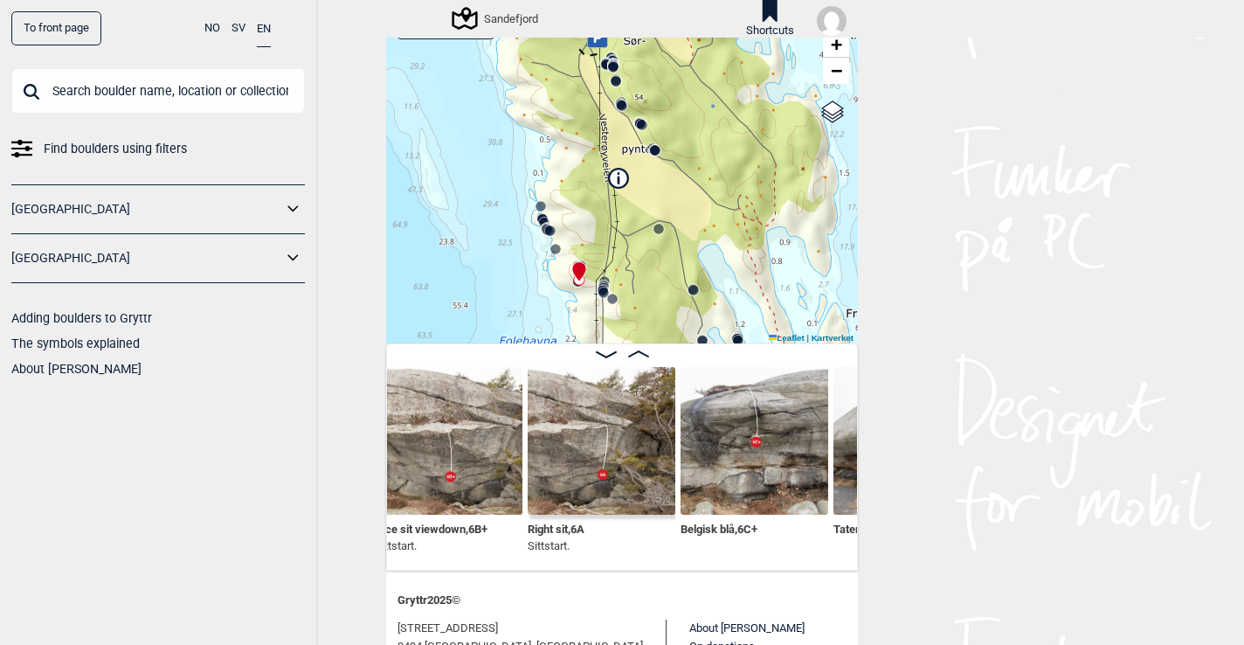
scroll to position [0, 10433]
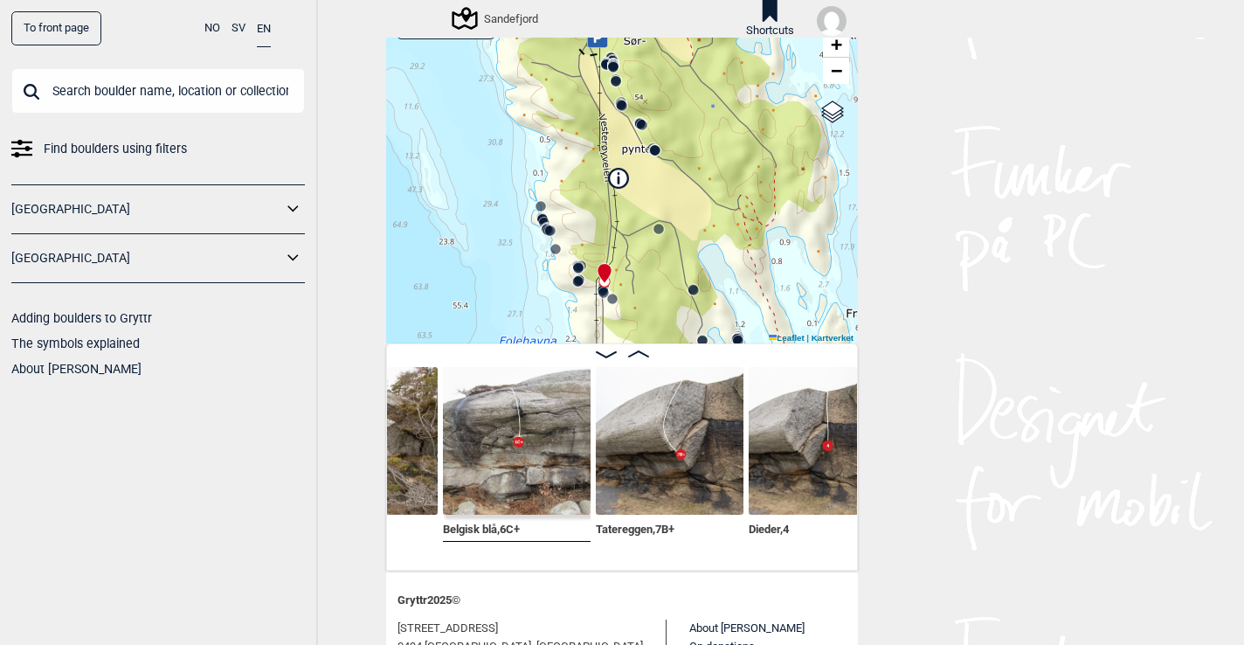
scroll to position [0, 10703]
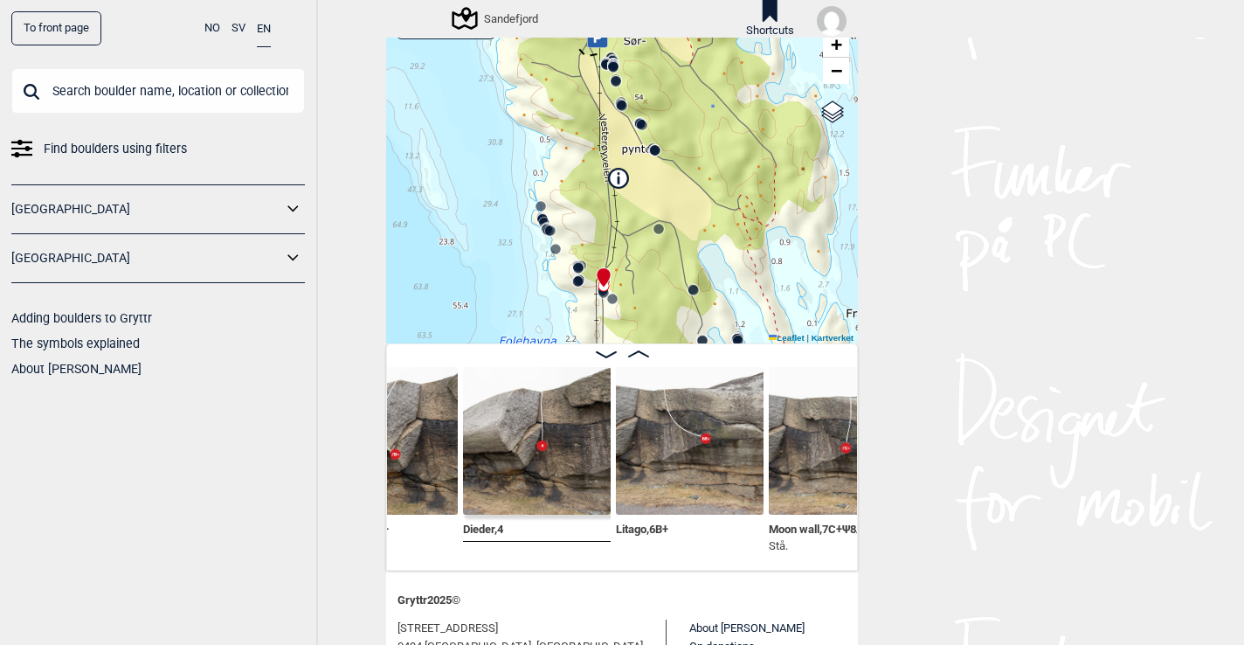
scroll to position [0, 10989]
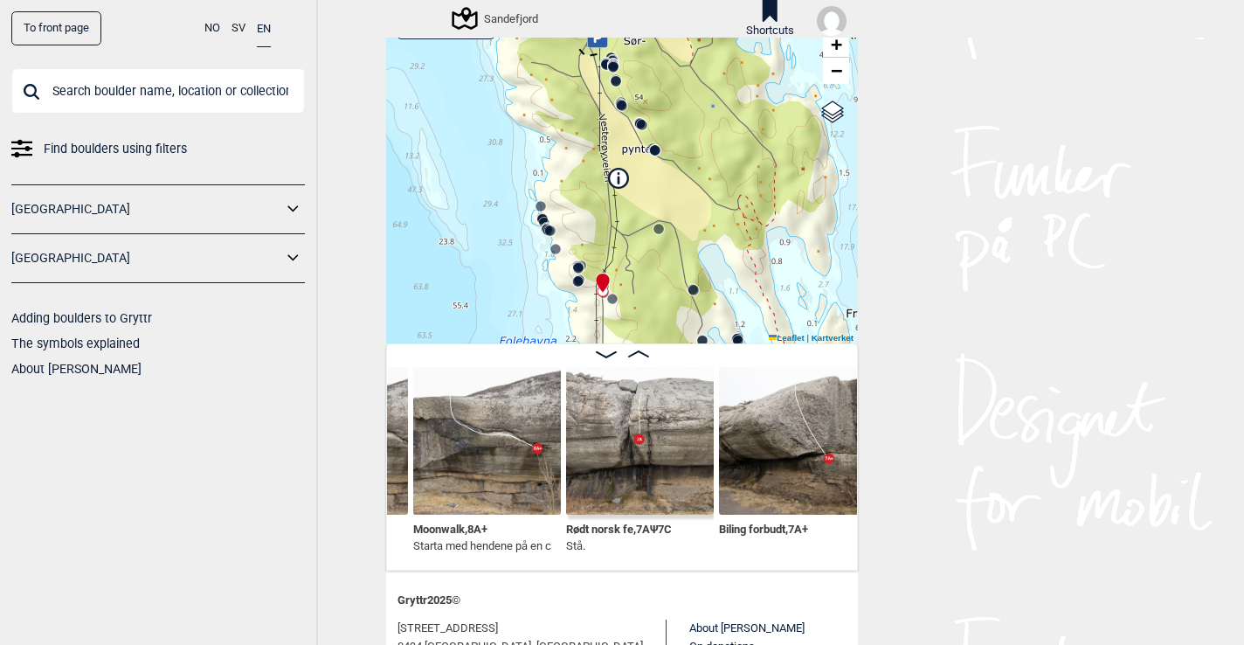
scroll to position [0, 11592]
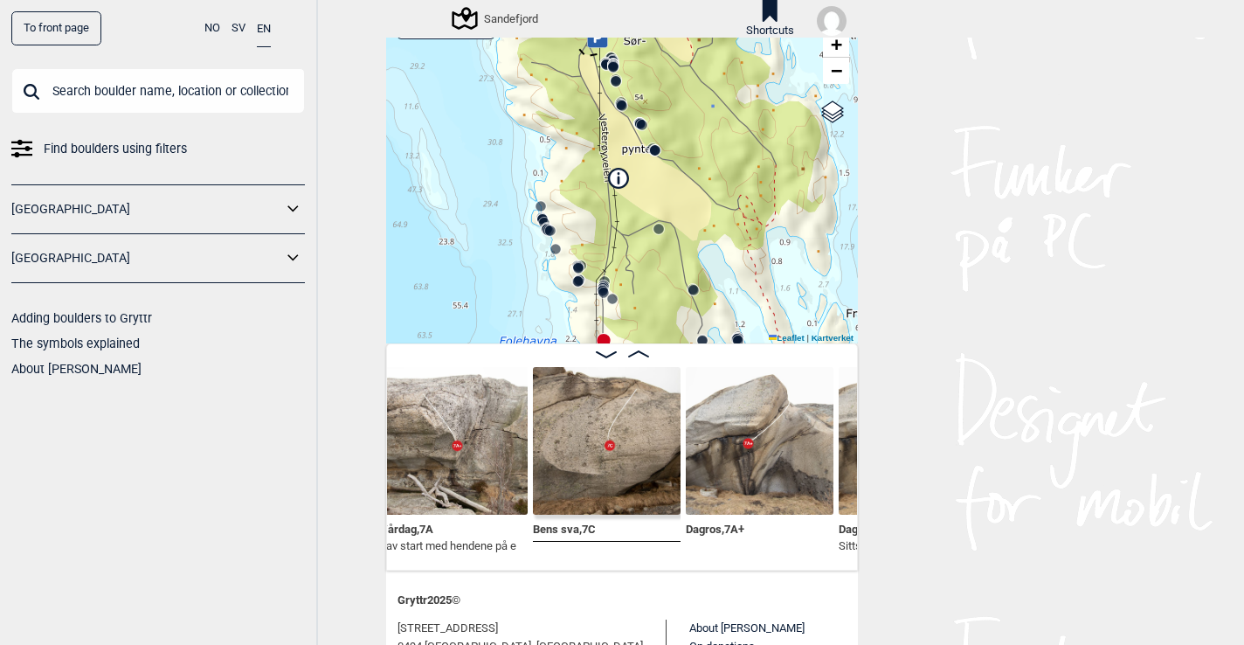
scroll to position [0, 11958]
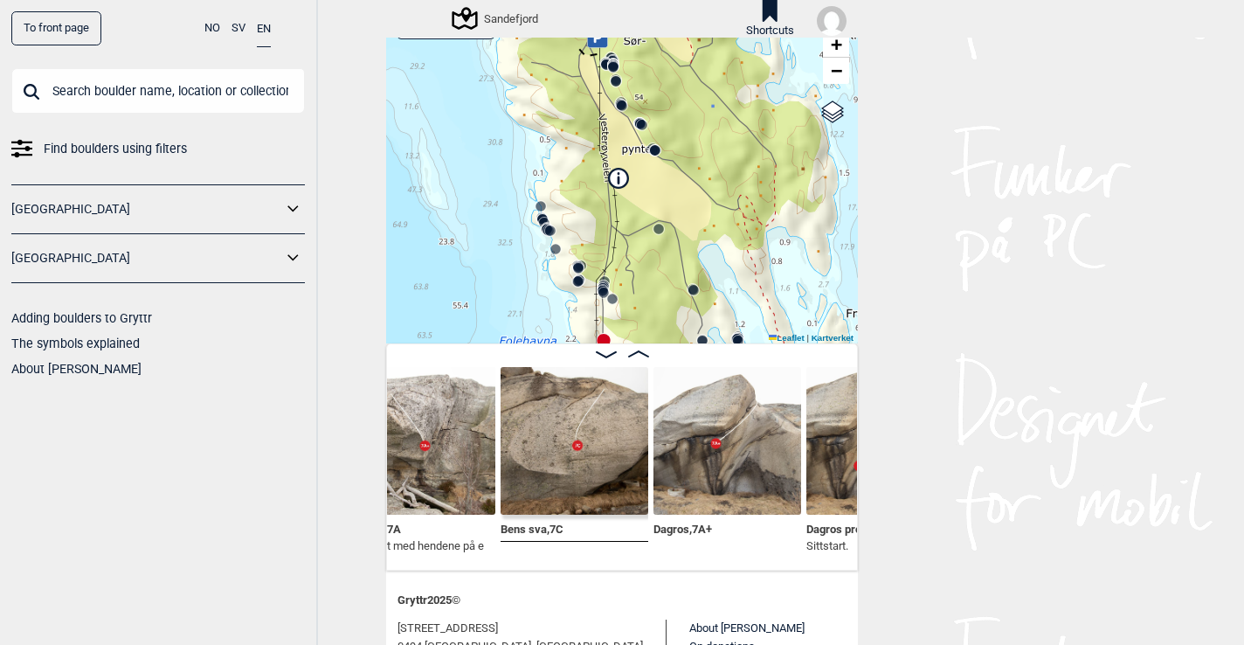
click at [731, 456] on img at bounding box center [728, 441] width 148 height 148
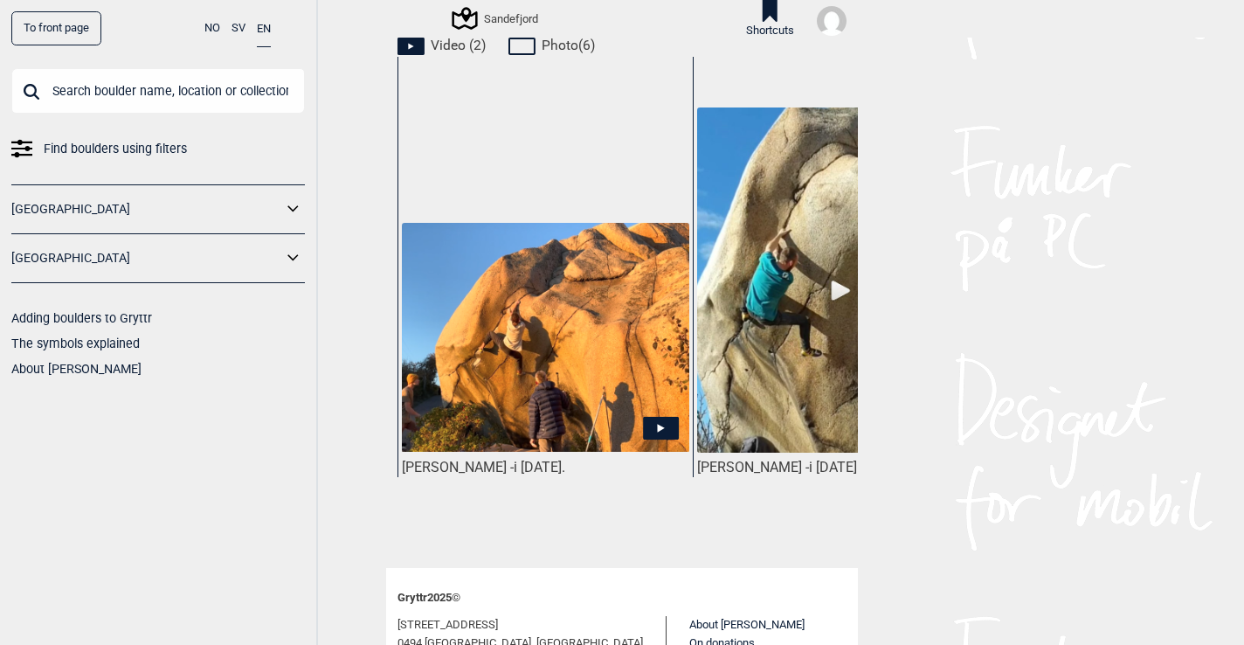
scroll to position [825, 0]
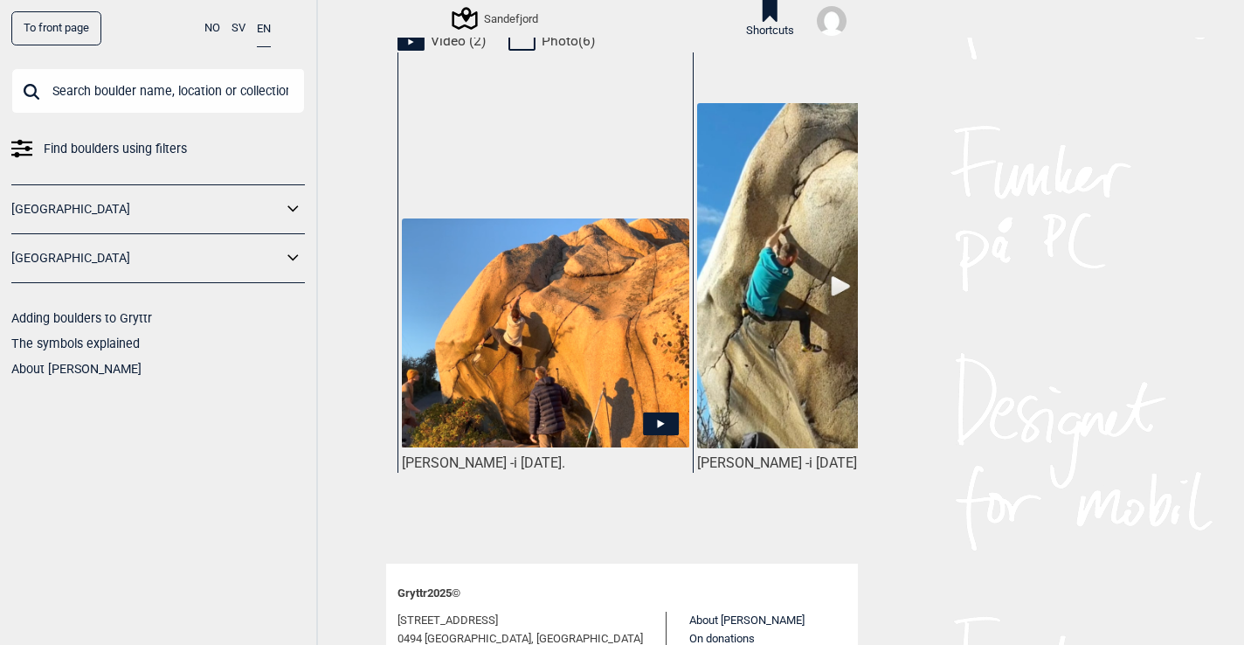
click at [522, 339] on img at bounding box center [545, 332] width 287 height 229
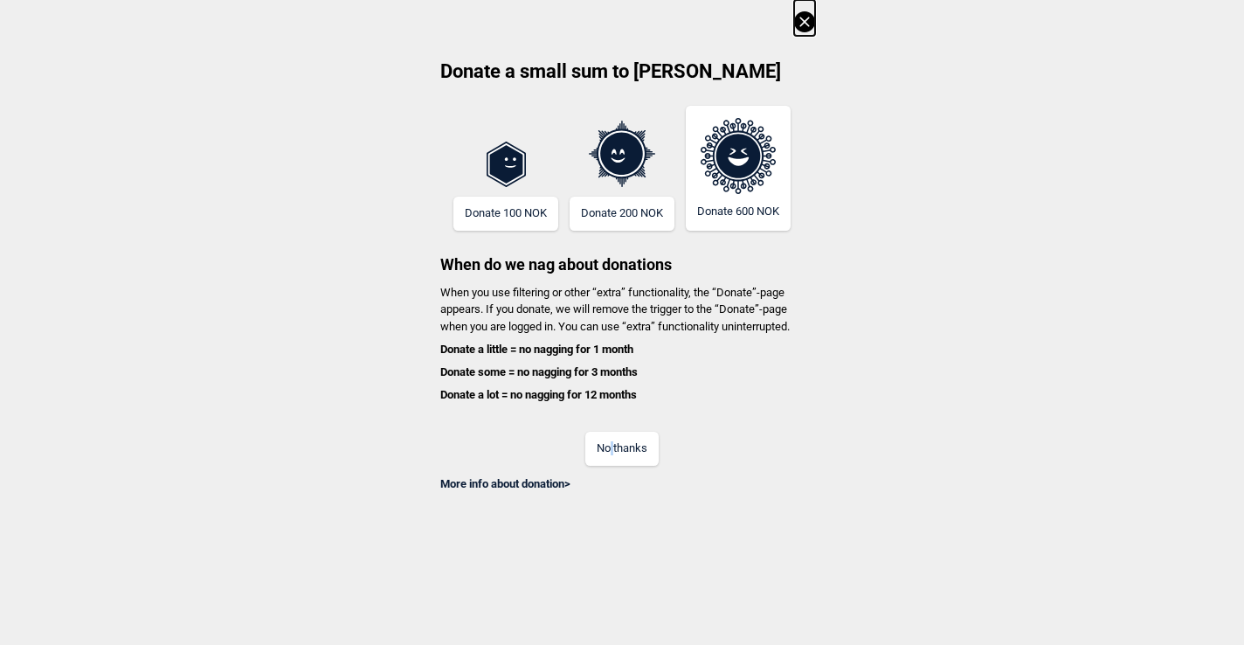
click at [612, 446] on button "No thanks" at bounding box center [621, 449] width 73 height 34
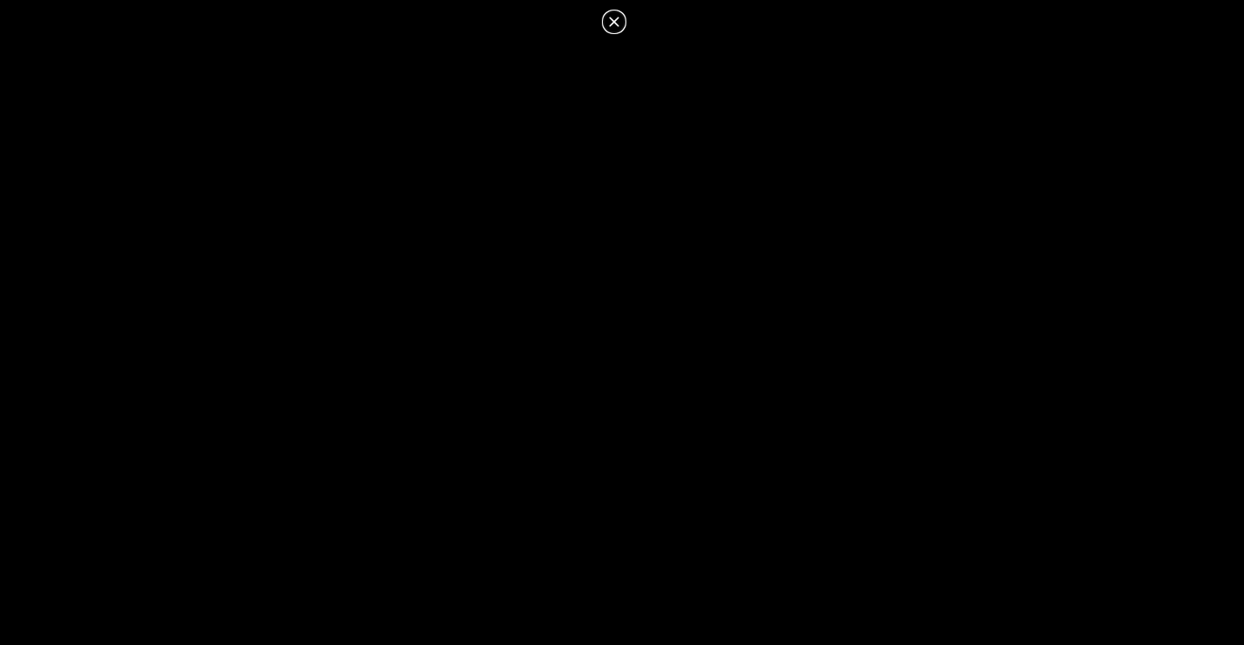
click at [611, 18] on icon at bounding box center [614, 22] width 10 height 10
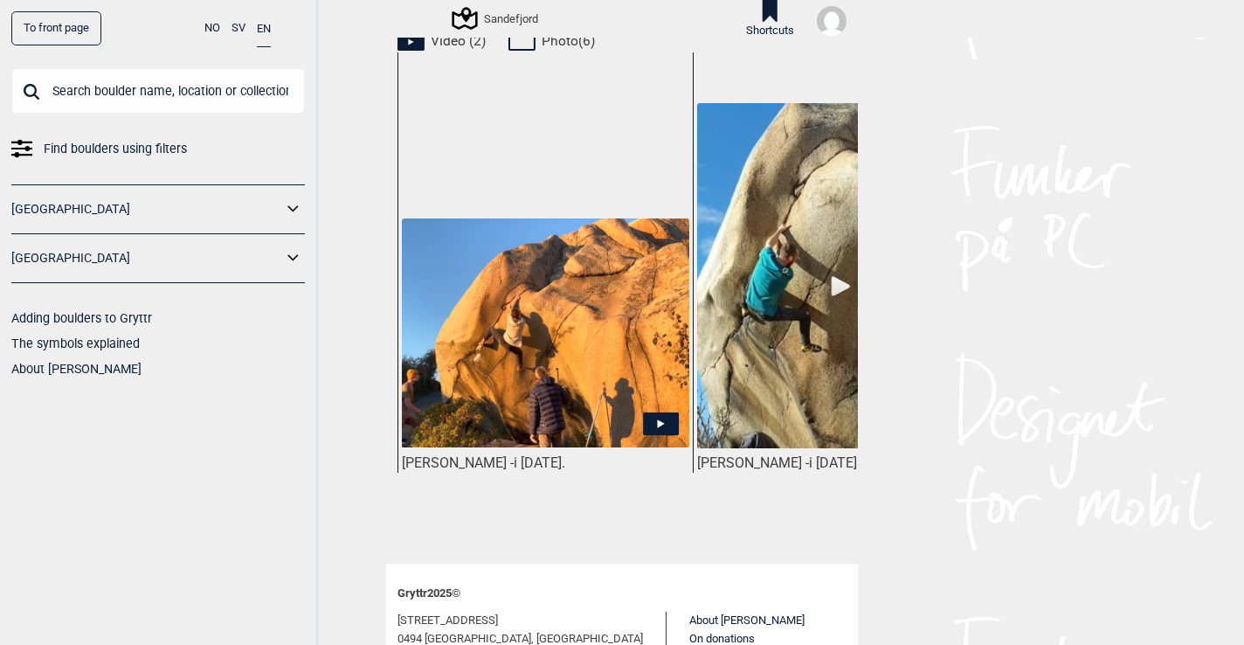
click at [781, 307] on img at bounding box center [840, 275] width 287 height 345
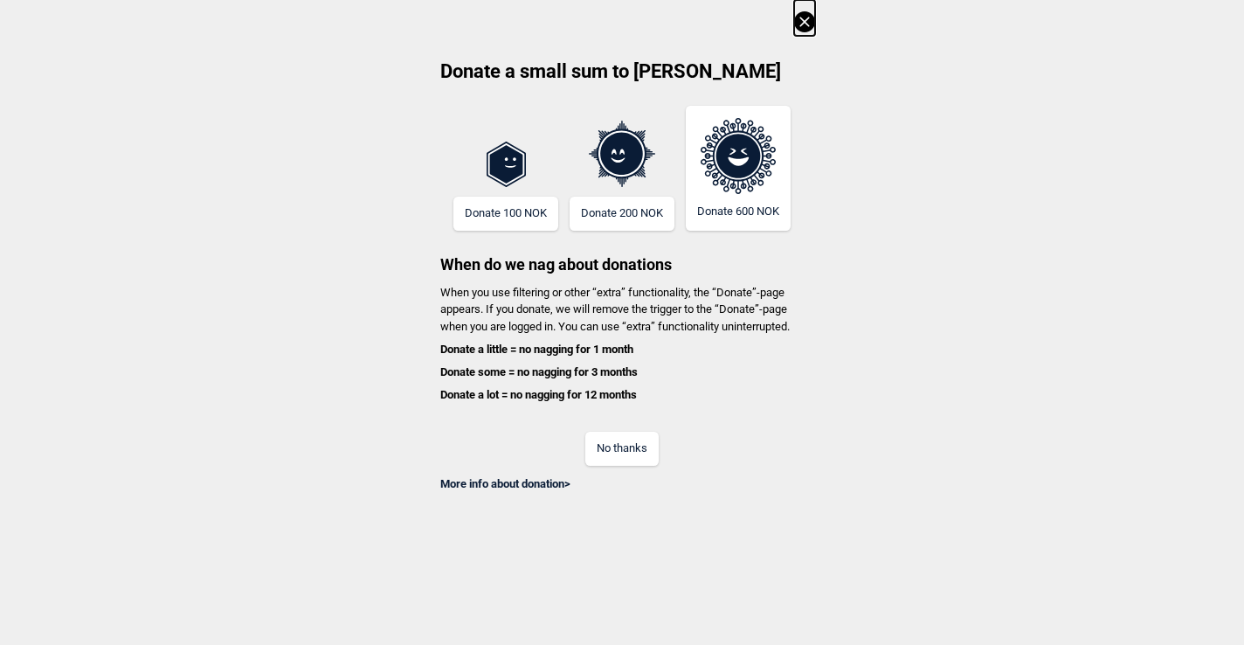
click at [615, 452] on button "No thanks" at bounding box center [621, 449] width 73 height 34
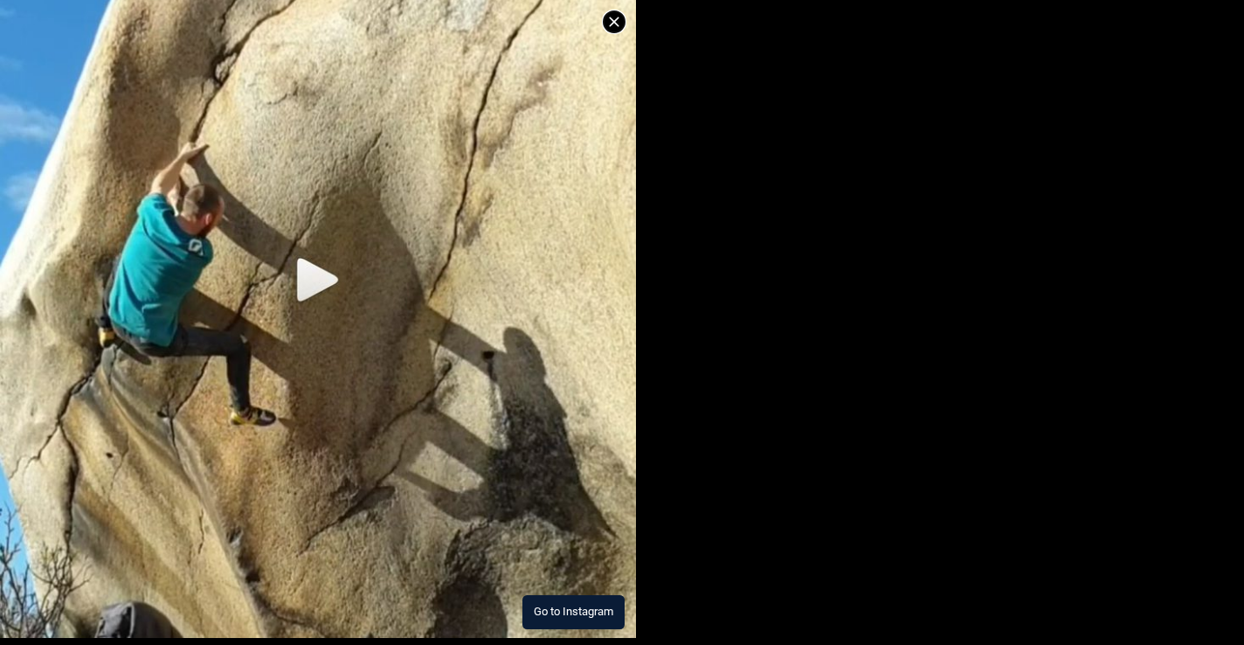
click at [305, 285] on img at bounding box center [318, 256] width 636 height 763
